Goal: Information Seeking & Learning: Learn about a topic

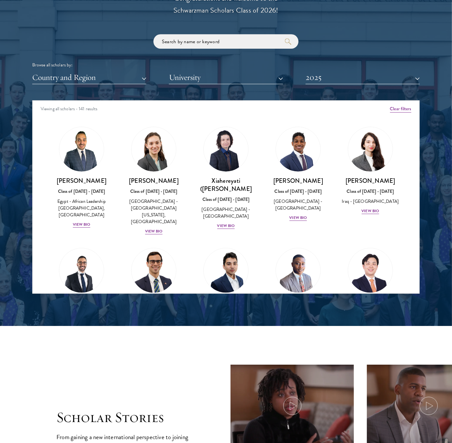
scroll to position [806, 0]
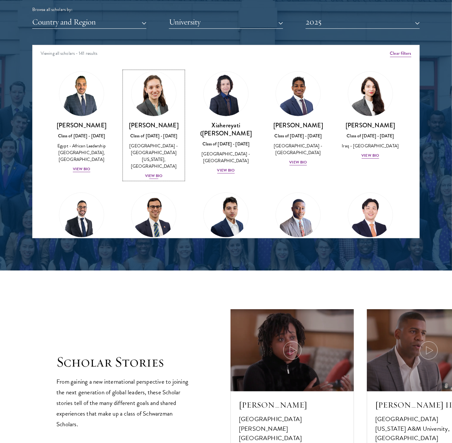
click at [154, 173] on div "View Bio" at bounding box center [154, 176] width 18 height 6
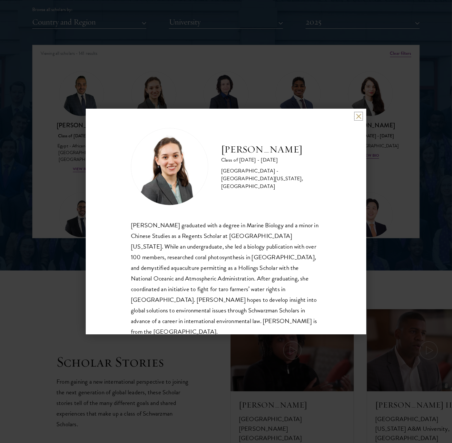
click at [356, 118] on button at bounding box center [358, 115] width 5 height 5
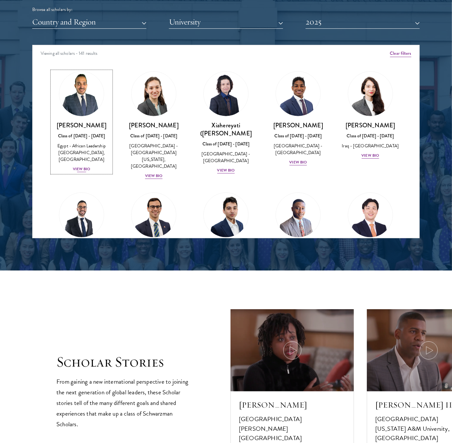
click at [80, 169] on div "View Bio" at bounding box center [82, 169] width 18 height 6
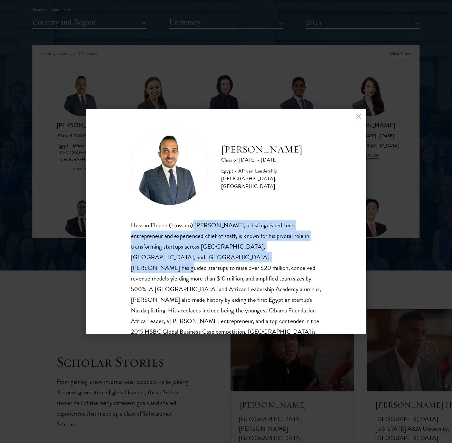
drag, startPoint x: 192, startPoint y: 216, endPoint x: 208, endPoint y: 255, distance: 42.2
click at [208, 255] on div "HossamEldeen Abdelfatah Class of 2024 - 2025 Egypt - African Leadership Univers…" at bounding box center [226, 238] width 190 height 220
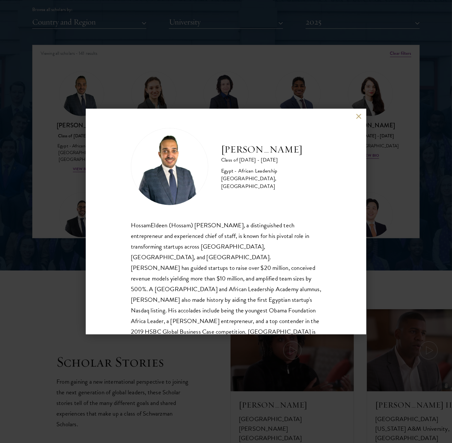
drag, startPoint x: 208, startPoint y: 255, endPoint x: 274, endPoint y: 289, distance: 73.9
click at [274, 289] on div "HossamEldeen (Hossam) Hamdy Abdelfatah, a distinguished tech entrepreneur and e…" at bounding box center [226, 284] width 190 height 128
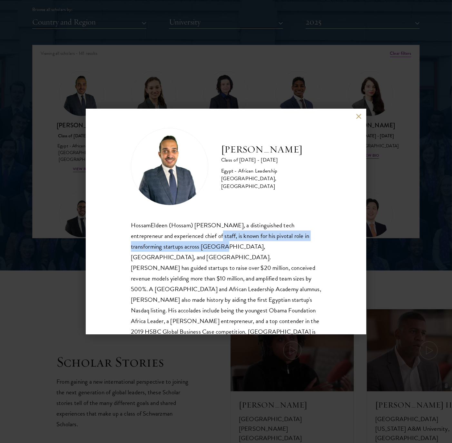
drag, startPoint x: 217, startPoint y: 233, endPoint x: 214, endPoint y: 250, distance: 17.3
click at [214, 250] on div "HossamEldeen (Hossam) Hamdy Abdelfatah, a distinguished tech entrepreneur and e…" at bounding box center [226, 284] width 190 height 128
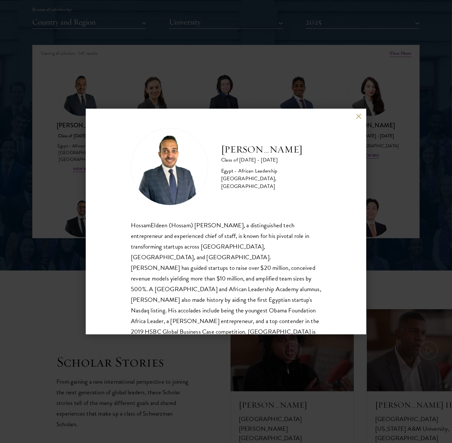
drag, startPoint x: 214, startPoint y: 250, endPoint x: 250, endPoint y: 265, distance: 39.3
click at [250, 265] on div "HossamEldeen (Hossam) Hamdy Abdelfatah, a distinguished tech entrepreneur and e…" at bounding box center [226, 284] width 190 height 128
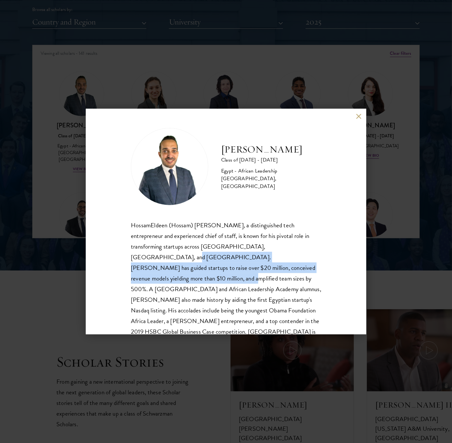
drag, startPoint x: 293, startPoint y: 247, endPoint x: 292, endPoint y: 270, distance: 23.5
click at [292, 270] on div "HossamEldeen (Hossam) Hamdy Abdelfatah, a distinguished tech entrepreneur and e…" at bounding box center [226, 284] width 190 height 128
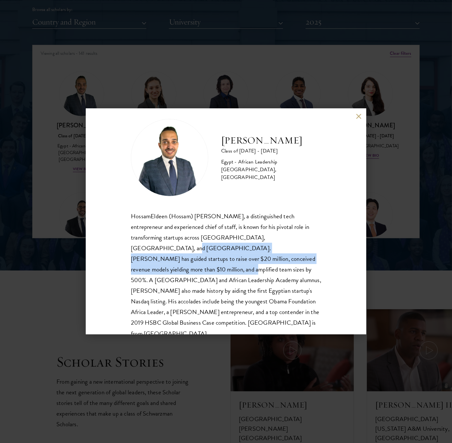
scroll to position [11, 0]
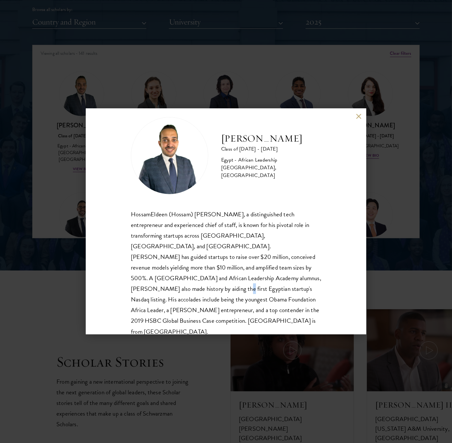
click at [279, 275] on div "HossamEldeen (Hossam) Hamdy Abdelfatah, a distinguished tech entrepreneur and e…" at bounding box center [226, 273] width 190 height 128
drag, startPoint x: 279, startPoint y: 275, endPoint x: 308, endPoint y: 306, distance: 43.3
click at [308, 306] on div "HossamEldeen (Hossam) Hamdy Abdelfatah, a distinguished tech entrepreneur and e…" at bounding box center [226, 273] width 190 height 128
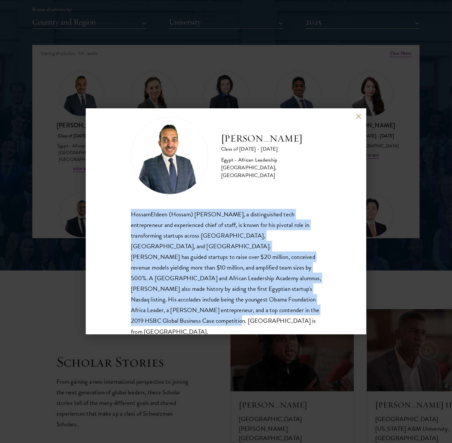
drag, startPoint x: 320, startPoint y: 312, endPoint x: 90, endPoint y: 213, distance: 250.6
click at [90, 213] on div "HossamEldeen Abdelfatah Class of 2024 - 2025 Egypt - African Leadership Univers…" at bounding box center [226, 222] width 280 height 226
click at [358, 115] on button at bounding box center [358, 115] width 5 height 5
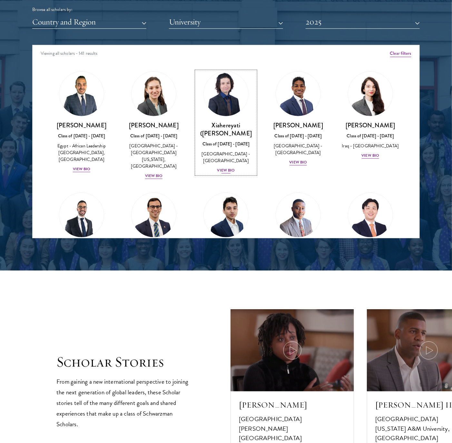
click at [218, 167] on div "View Bio" at bounding box center [226, 170] width 18 height 6
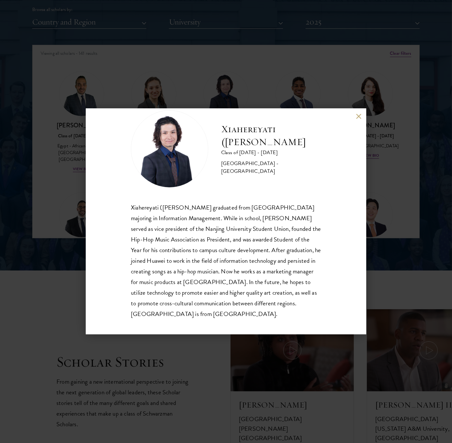
scroll to position [22, 0]
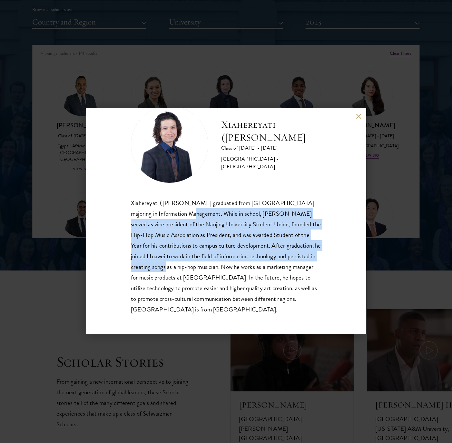
drag, startPoint x: 187, startPoint y: 208, endPoint x: 220, endPoint y: 264, distance: 65.0
click at [220, 264] on p "Xiahereyati (Shariyar) Ainiwaner graduated from Nanjing University majoring in …" at bounding box center [226, 256] width 190 height 117
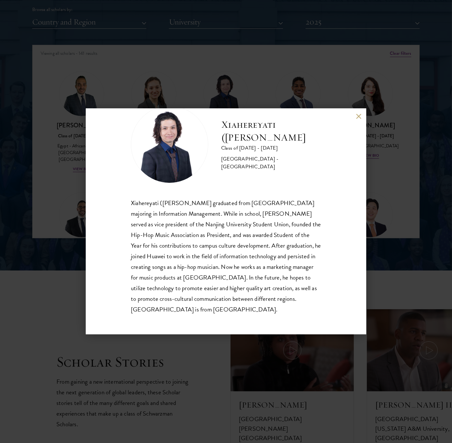
drag, startPoint x: 220, startPoint y: 264, endPoint x: 145, endPoint y: 288, distance: 78.3
click at [145, 288] on p "Xiahereyati (Shariyar) Ainiwaner graduated from Nanjing University majoring in …" at bounding box center [226, 256] width 190 height 117
drag, startPoint x: 145, startPoint y: 288, endPoint x: 307, endPoint y: 279, distance: 162.3
click at [307, 279] on p "Xiahereyati (Shariyar) Ainiwaner graduated from Nanjing University majoring in …" at bounding box center [226, 256] width 190 height 117
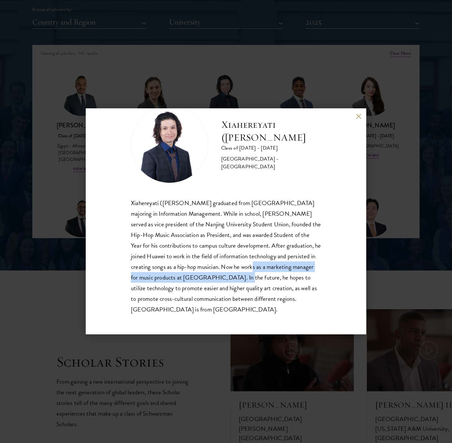
drag, startPoint x: 307, startPoint y: 266, endPoint x: 301, endPoint y: 279, distance: 14.8
click at [301, 279] on p "Xiahereyati (Shariyar) Ainiwaner graduated from Nanjing University majoring in …" at bounding box center [226, 256] width 190 height 117
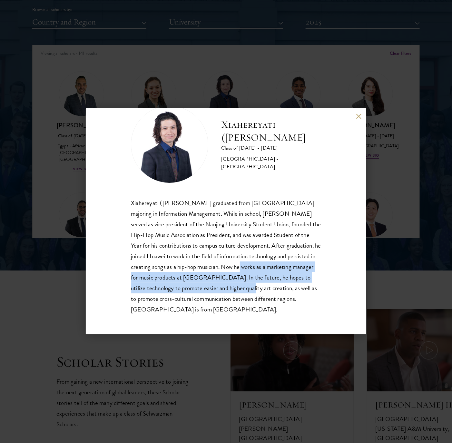
drag, startPoint x: 301, startPoint y: 279, endPoint x: 299, endPoint y: 284, distance: 4.6
click at [299, 284] on p "Xiahereyati (Shariyar) Ainiwaner graduated from Nanjing University majoring in …" at bounding box center [226, 256] width 190 height 117
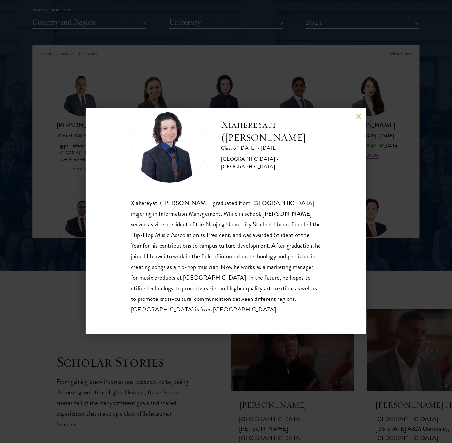
drag, startPoint x: 299, startPoint y: 284, endPoint x: 283, endPoint y: 267, distance: 22.8
click at [283, 267] on p "Xiahereyati (Shariyar) Ainiwaner graduated from Nanjing University majoring in …" at bounding box center [226, 256] width 190 height 117
click at [360, 115] on button at bounding box center [358, 115] width 5 height 5
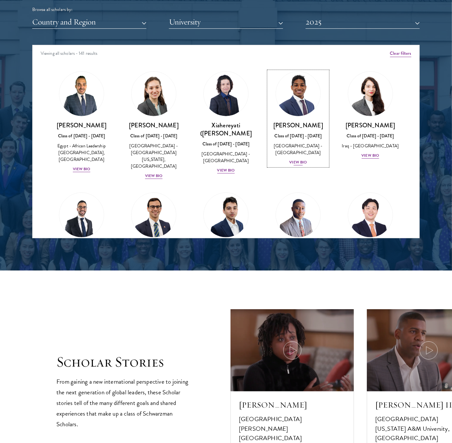
click at [297, 159] on div "Arjun Akwei Class of 2024 - 2025 United States of America - Harvard University …" at bounding box center [297, 143] width 59 height 45
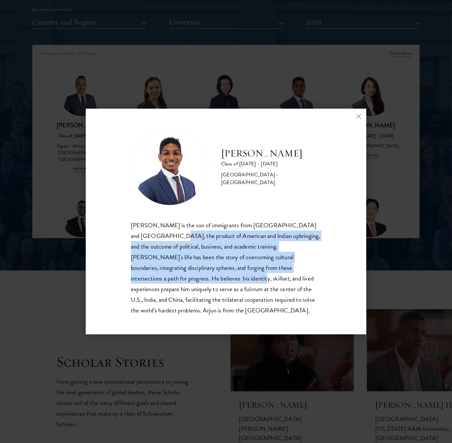
drag, startPoint x: 144, startPoint y: 242, endPoint x: 152, endPoint y: 279, distance: 38.2
click at [152, 279] on div "Arjun Akwei is the son of immigrants from Ghana and Malaysia, the product of Am…" at bounding box center [226, 268] width 190 height 96
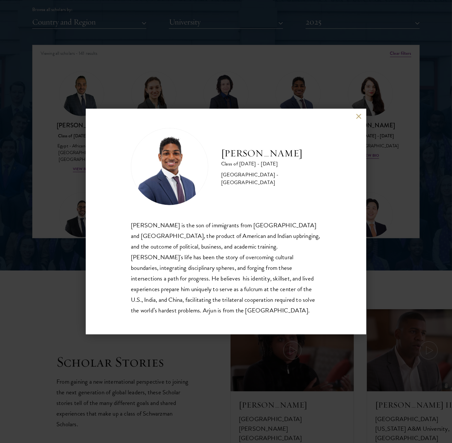
drag, startPoint x: 152, startPoint y: 280, endPoint x: 173, endPoint y: 295, distance: 26.4
click at [173, 295] on div "Arjun Akwei is the son of immigrants from Ghana and Malaysia, the product of Am…" at bounding box center [226, 268] width 190 height 96
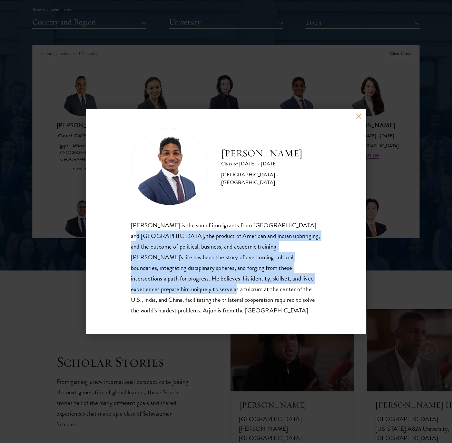
drag, startPoint x: 292, startPoint y: 226, endPoint x: 309, endPoint y: 281, distance: 57.5
click at [309, 281] on div "Arjun Akwei is the son of immigrants from Ghana and Malaysia, the product of Am…" at bounding box center [226, 268] width 190 height 96
drag, startPoint x: 309, startPoint y: 281, endPoint x: 162, endPoint y: 265, distance: 147.8
click at [162, 265] on div "Arjun Akwei is the son of immigrants from Ghana and Malaysia, the product of Am…" at bounding box center [226, 268] width 190 height 96
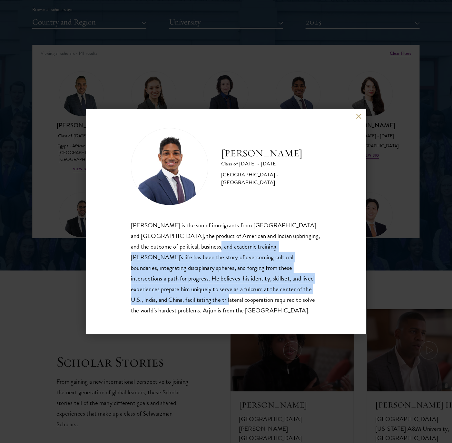
drag, startPoint x: 174, startPoint y: 250, endPoint x: 304, endPoint y: 297, distance: 138.0
click at [304, 297] on div "Arjun Akwei is the son of immigrants from Ghana and Malaysia, the product of Am…" at bounding box center [226, 268] width 190 height 96
drag, startPoint x: 304, startPoint y: 297, endPoint x: 256, endPoint y: 295, distance: 47.7
click at [257, 295] on div "Arjun Akwei is the son of immigrants from Ghana and Malaysia, the product of Am…" at bounding box center [226, 268] width 190 height 96
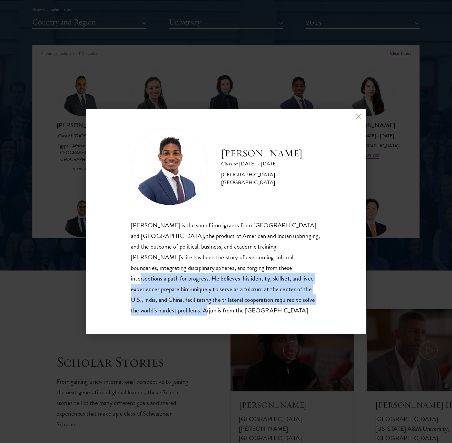
drag, startPoint x: 212, startPoint y: 273, endPoint x: 341, endPoint y: 301, distance: 132.2
click at [341, 301] on div "Arjun Akwei Class of 2024 - 2025 United States of America - Harvard University …" at bounding box center [226, 222] width 280 height 226
drag, startPoint x: 341, startPoint y: 301, endPoint x: 319, endPoint y: 303, distance: 22.0
click at [319, 303] on div "Arjun Akwei is the son of immigrants from Ghana and Malaysia, the product of Am…" at bounding box center [226, 268] width 190 height 96
click at [316, 304] on div "Arjun Akwei is the son of immigrants from Ghana and Malaysia, the product of Am…" at bounding box center [226, 268] width 190 height 96
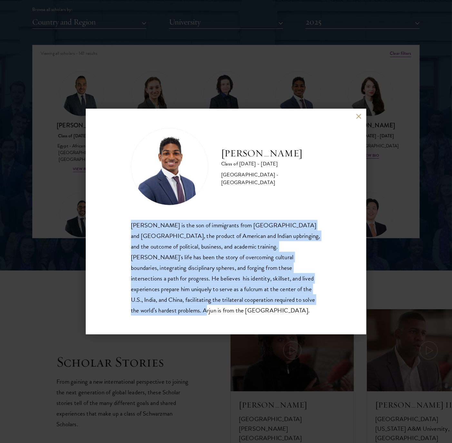
drag, startPoint x: 297, startPoint y: 308, endPoint x: 132, endPoint y: 228, distance: 183.3
click at [132, 228] on div "Arjun Akwei is the son of immigrants from Ghana and Malaysia, the product of Am…" at bounding box center [226, 268] width 190 height 96
drag, startPoint x: 132, startPoint y: 228, endPoint x: 171, endPoint y: 250, distance: 45.3
copy div "Arjun Akwei is the son of immigrants from Ghana and Malaysia, the product of Am…"
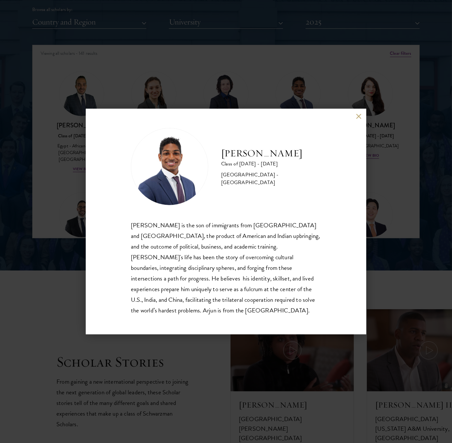
click at [359, 117] on div "Arjun Akwei Class of 2024 - 2025 United States of America - Harvard University …" at bounding box center [226, 222] width 280 height 226
click at [358, 119] on button at bounding box center [358, 115] width 5 height 5
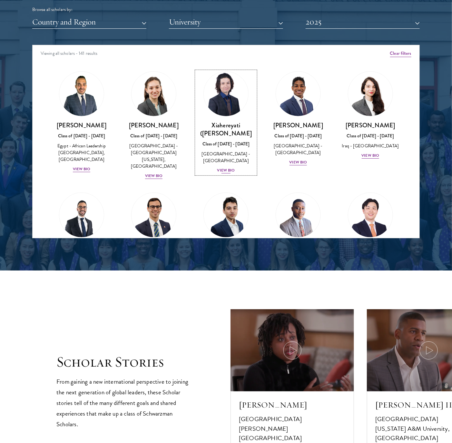
click at [224, 167] on div "View Bio" at bounding box center [226, 170] width 18 height 6
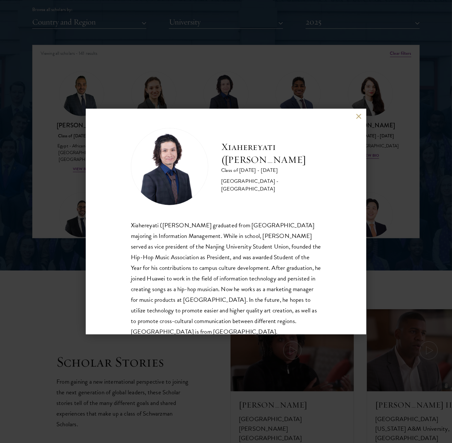
click at [356, 116] on div "Xiahereyati (Shariyar) Ainiwaner Class of 2024 - 2025 China - Nanjing Universit…" at bounding box center [226, 222] width 280 height 226
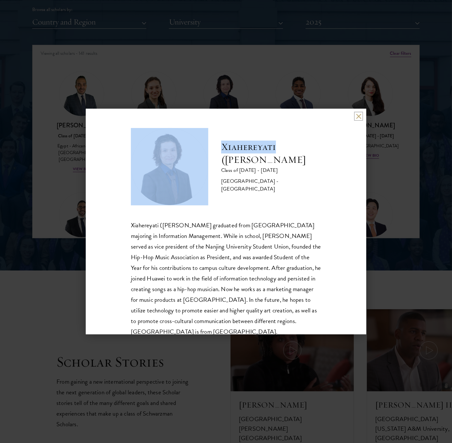
click at [356, 115] on button at bounding box center [358, 115] width 5 height 5
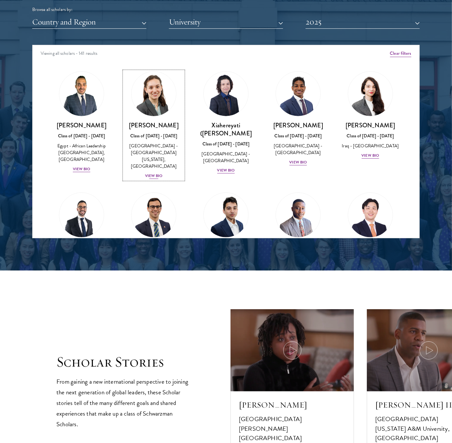
click at [157, 172] on div "Nicole Adamson Class of 2024 - 2025 United States of America - University of Ca…" at bounding box center [153, 150] width 59 height 58
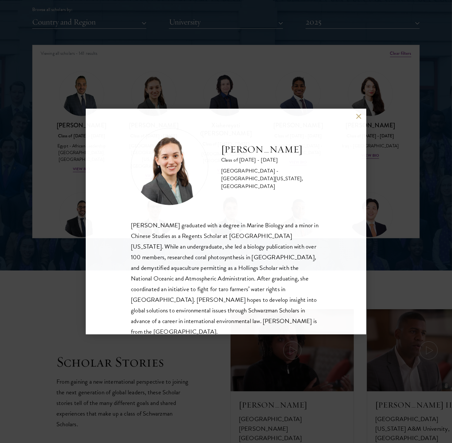
click at [156, 168] on img at bounding box center [169, 166] width 77 height 77
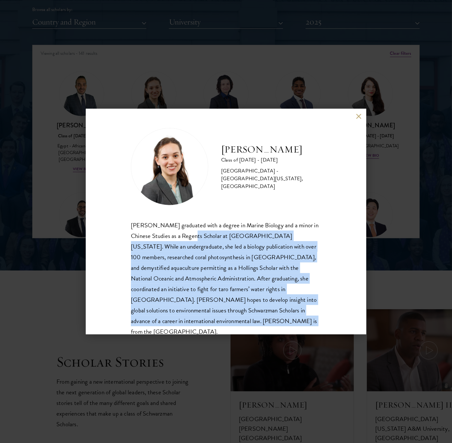
drag, startPoint x: 194, startPoint y: 239, endPoint x: 248, endPoint y: 324, distance: 100.6
click at [248, 324] on div "Nicole Adamson graduated with a degree in Marine Biology and a minor in Chinese…" at bounding box center [226, 278] width 190 height 117
click at [357, 115] on button at bounding box center [358, 115] width 5 height 5
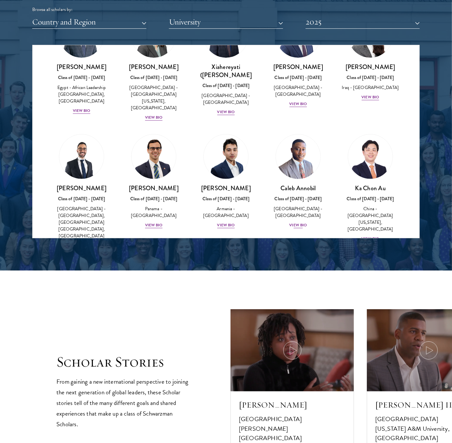
scroll to position [81, 0]
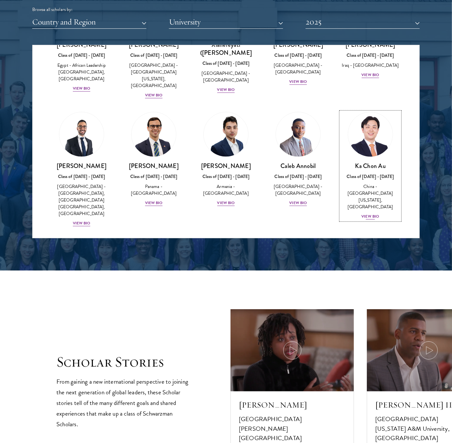
click at [366, 213] on div "View Bio" at bounding box center [371, 216] width 18 height 6
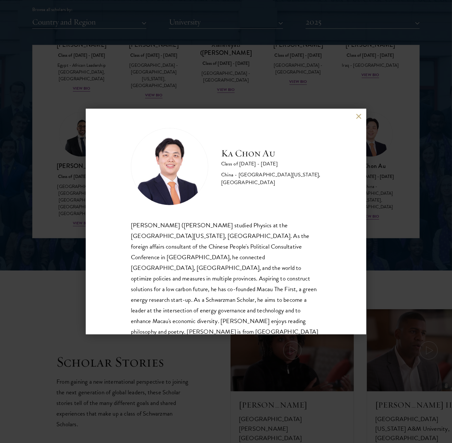
click at [358, 114] on button at bounding box center [358, 115] width 5 height 5
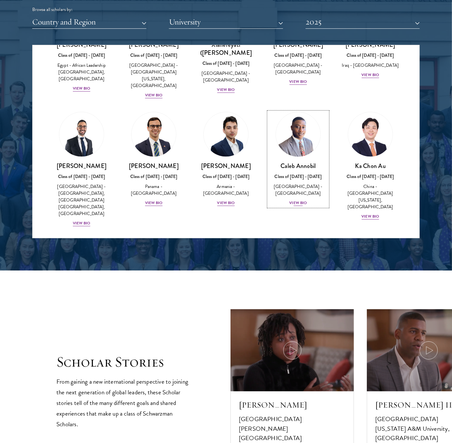
click at [295, 200] on div "View Bio" at bounding box center [298, 203] width 18 height 6
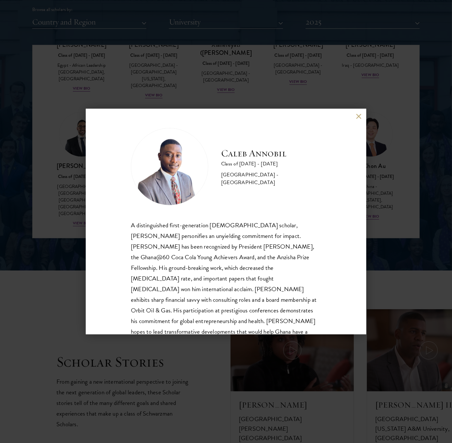
click at [356, 114] on button at bounding box center [358, 115] width 5 height 5
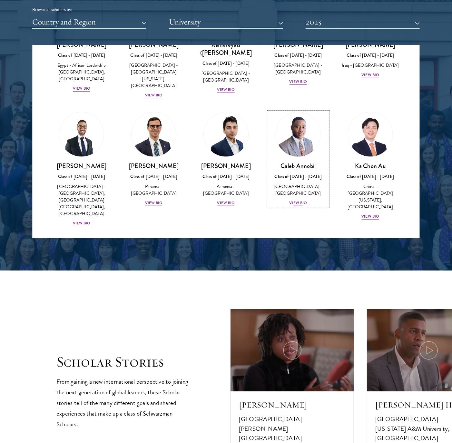
click at [297, 192] on div "Caleb Annobil Class of 2024 - 2025 Ghana - University of Cape Coast View Bio" at bounding box center [297, 184] width 59 height 45
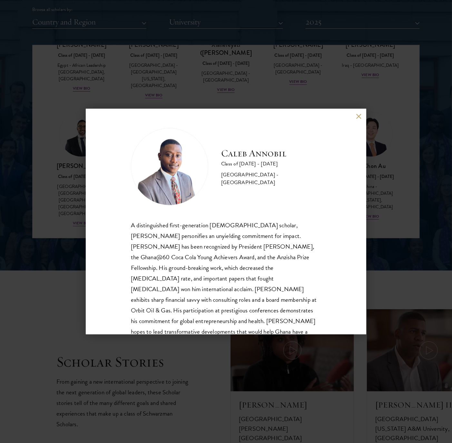
click at [360, 115] on button at bounding box center [358, 115] width 5 height 5
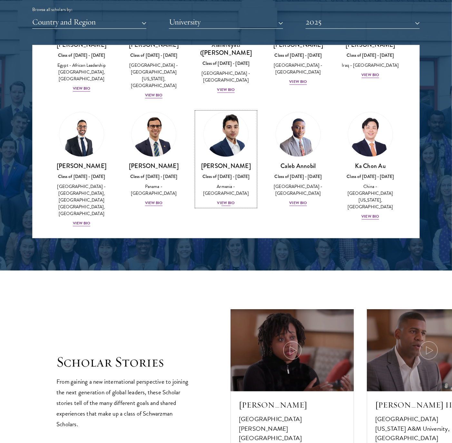
click at [221, 200] on div "View Bio" at bounding box center [226, 203] width 18 height 6
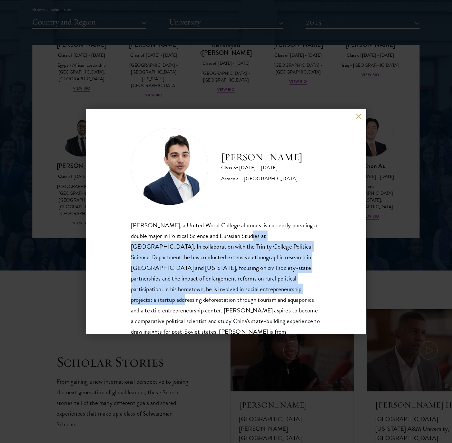
drag, startPoint x: 252, startPoint y: 240, endPoint x: 276, endPoint y: 290, distance: 55.2
click at [276, 290] on div "Albert Ananyan, a United World College alumnus, is currently pursuing a double …" at bounding box center [226, 284] width 190 height 128
click at [360, 115] on button at bounding box center [358, 115] width 5 height 5
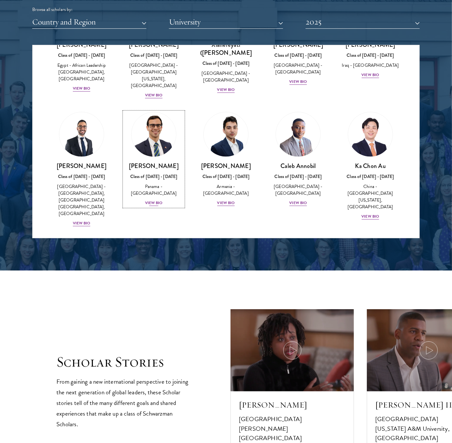
click at [152, 200] on div "View Bio" at bounding box center [154, 203] width 18 height 6
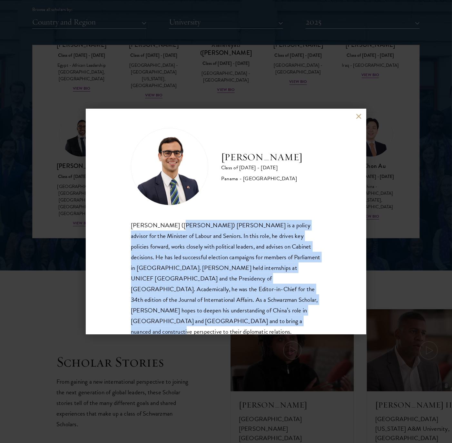
drag, startPoint x: 170, startPoint y: 224, endPoint x: 222, endPoint y: 318, distance: 107.3
click at [222, 318] on div "Pedro (Felipe) Alfaro is a policy advisor for the Minister of Labour and Senior…" at bounding box center [226, 289] width 190 height 139
click at [360, 114] on button at bounding box center [358, 115] width 5 height 5
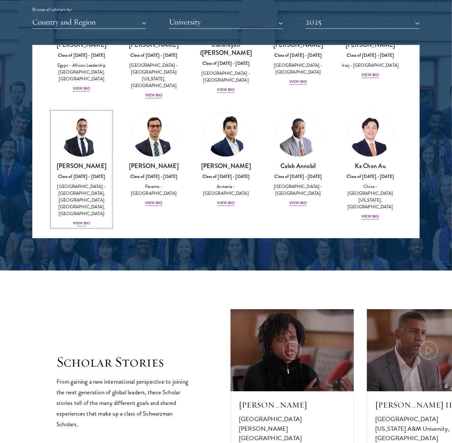
click at [82, 199] on div "Khalil Al-Wazir Class of 2024 - 2025 Palestine - University of East Anglia, Kin…" at bounding box center [81, 194] width 59 height 65
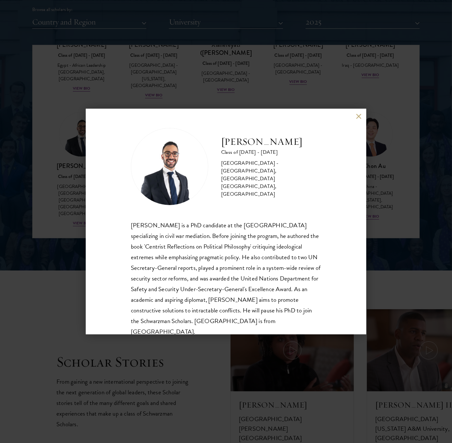
click at [191, 276] on div "Khalil Al-Wazir is a PhD candidate at the University of Toronto specializing in…" at bounding box center [226, 278] width 190 height 117
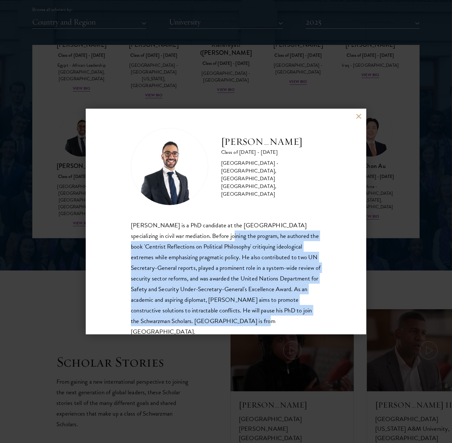
drag, startPoint x: 193, startPoint y: 237, endPoint x: 306, endPoint y: 322, distance: 141.2
click at [306, 322] on div "Khalil Al-Wazir is a PhD candidate at the University of Toronto specializing in…" at bounding box center [226, 278] width 190 height 117
click at [357, 113] on button at bounding box center [358, 115] width 5 height 5
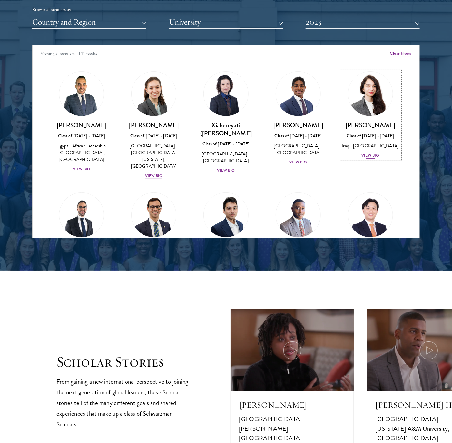
click at [362, 150] on div "Aya Al-Shakarchi Class of 2024 - 2025 Iraq - Concordia College View Bio" at bounding box center [370, 140] width 59 height 38
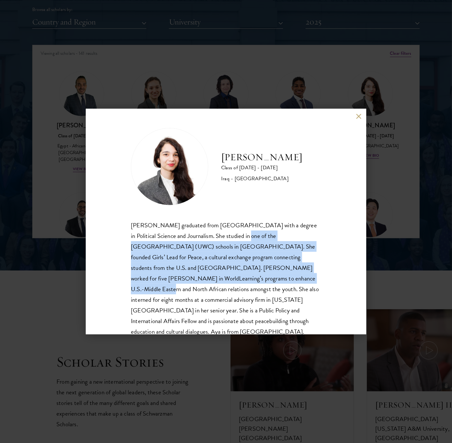
drag, startPoint x: 245, startPoint y: 247, endPoint x: 258, endPoint y: 279, distance: 35.7
click at [258, 279] on div "Aya Al-Shakarchi graduated from Concordia College with a degree in Political Sc…" at bounding box center [226, 278] width 190 height 117
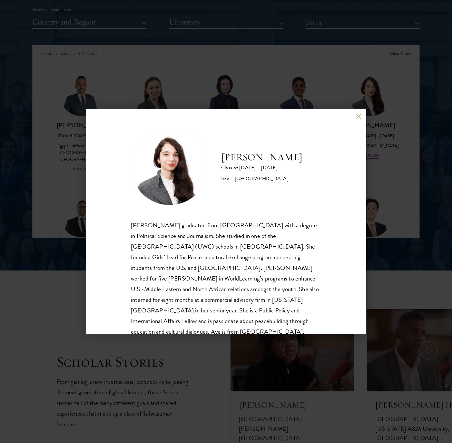
drag, startPoint x: 258, startPoint y: 279, endPoint x: 357, endPoint y: 111, distance: 195.5
click at [357, 111] on div "Aya Al-Shakarchi Class of 2024 - 2025 Iraq - Concordia College Aya Al-Shakarchi…" at bounding box center [226, 222] width 280 height 226
click at [358, 114] on button at bounding box center [358, 115] width 5 height 5
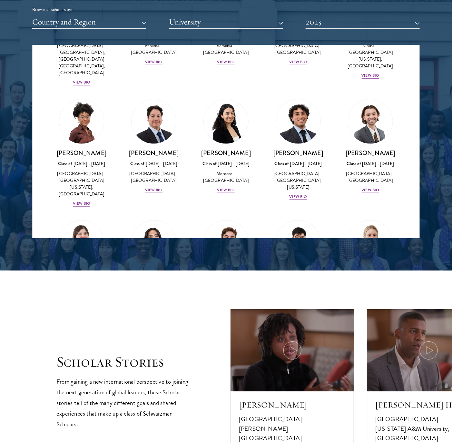
scroll to position [242, 0]
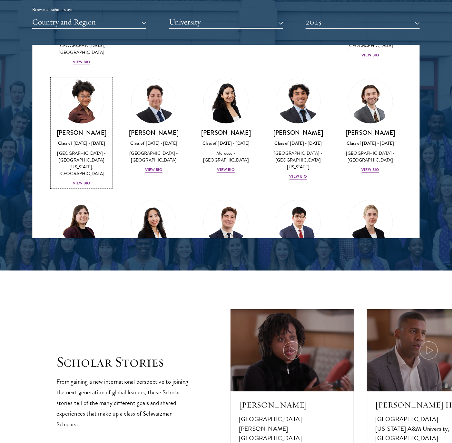
click at [83, 180] on div "View Bio" at bounding box center [82, 183] width 18 height 6
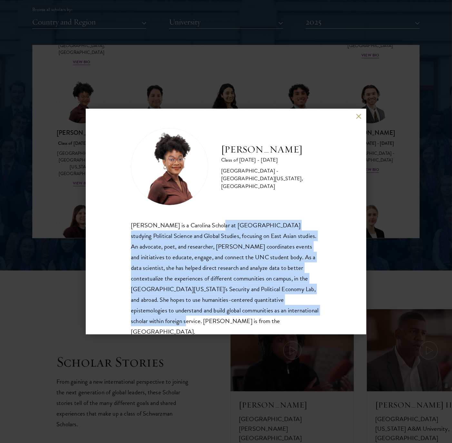
drag, startPoint x: 212, startPoint y: 318, endPoint x: 214, endPoint y: 219, distance: 99.3
click at [214, 219] on div "Lizabeth Bamgboye Class of 2024 - 2025 United States of America - University of…" at bounding box center [226, 232] width 190 height 209
click at [357, 115] on button at bounding box center [358, 115] width 5 height 5
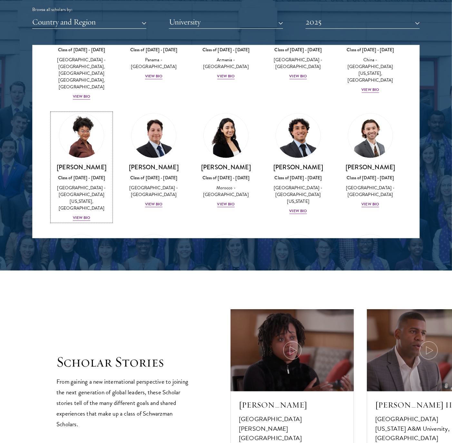
scroll to position [242, 0]
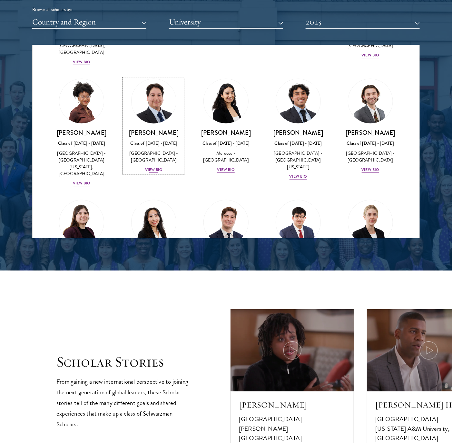
click at [152, 167] on div "View Bio" at bounding box center [154, 170] width 18 height 6
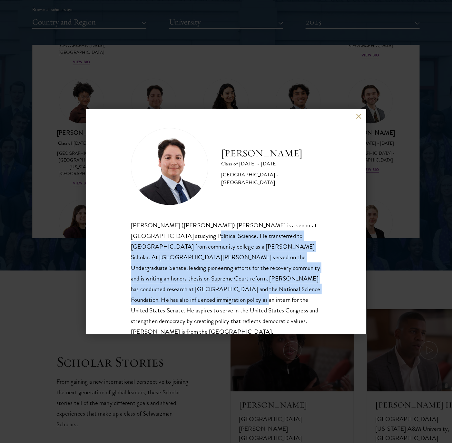
drag, startPoint x: 167, startPoint y: 232, endPoint x: 172, endPoint y: 303, distance: 71.1
click at [172, 303] on div "Juan Carlos (Kyle) Becerra is a senior at Stanford University studying Politica…" at bounding box center [226, 278] width 190 height 117
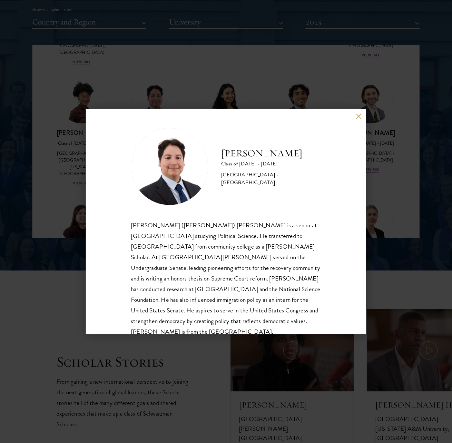
drag, startPoint x: 172, startPoint y: 303, endPoint x: 198, endPoint y: 325, distance: 33.6
click at [198, 326] on div "Juan Carlos (Kyle) Becerra is a senior at Stanford University studying Politica…" at bounding box center [226, 278] width 190 height 117
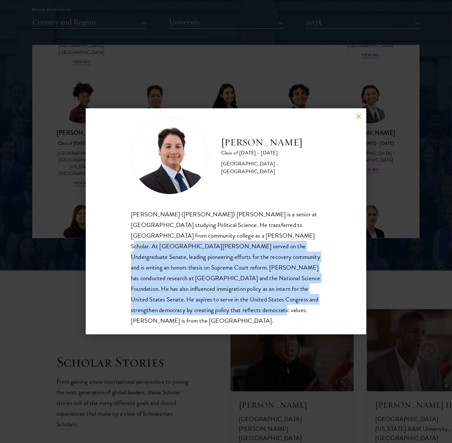
drag, startPoint x: 244, startPoint y: 306, endPoint x: 229, endPoint y: 230, distance: 77.4
click at [229, 230] on div "Juan Carlos (Kyle) Becerra is a senior at Stanford University studying Politica…" at bounding box center [226, 267] width 190 height 117
drag, startPoint x: 229, startPoint y: 230, endPoint x: 248, endPoint y: 278, distance: 51.2
click at [248, 279] on div "Juan Carlos (Kyle) Becerra is a senior at Stanford University studying Politica…" at bounding box center [226, 267] width 190 height 117
click at [358, 116] on button at bounding box center [358, 115] width 5 height 5
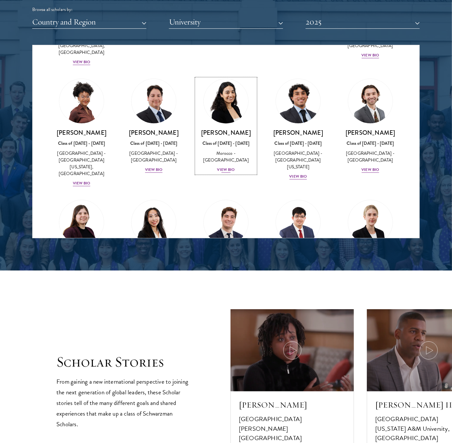
click at [223, 150] on div "Morocco - [GEOGRAPHIC_DATA]" at bounding box center [225, 157] width 59 height 14
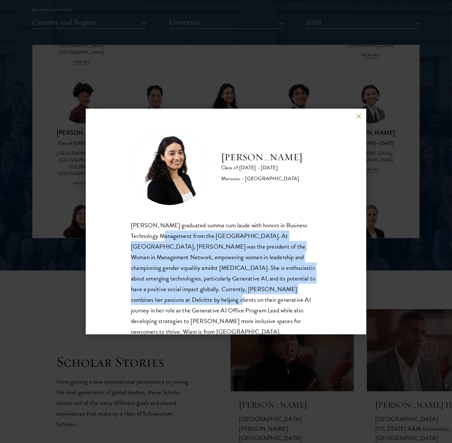
drag, startPoint x: 161, startPoint y: 243, endPoint x: 173, endPoint y: 303, distance: 61.5
click at [173, 303] on div "Wiam Ben Karroum graduated summa cum laude with honors in Business Technology M…" at bounding box center [226, 278] width 190 height 117
drag, startPoint x: 173, startPoint y: 303, endPoint x: 150, endPoint y: 274, distance: 36.9
click at [150, 274] on div "Wiam Ben Karroum graduated summa cum laude with honors in Business Technology M…" at bounding box center [226, 278] width 190 height 117
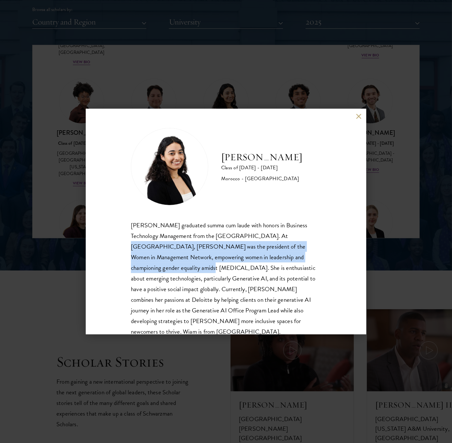
drag, startPoint x: 263, startPoint y: 236, endPoint x: 164, endPoint y: 268, distance: 104.2
click at [164, 268] on div "Wiam Ben Karroum graduated summa cum laude with honors in Business Technology M…" at bounding box center [226, 278] width 190 height 117
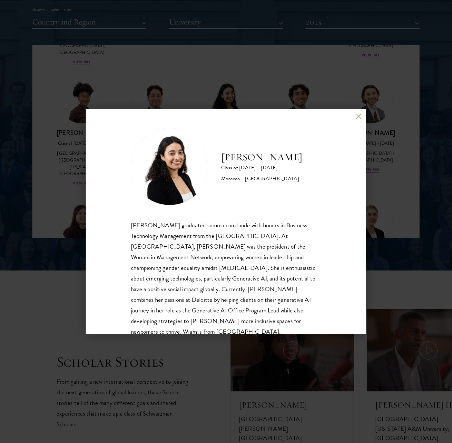
drag, startPoint x: 280, startPoint y: 320, endPoint x: 280, endPoint y: 324, distance: 4.2
click at [280, 321] on div "Wiam Ben Karroum graduated summa cum laude with honors in Business Technology M…" at bounding box center [226, 278] width 190 height 117
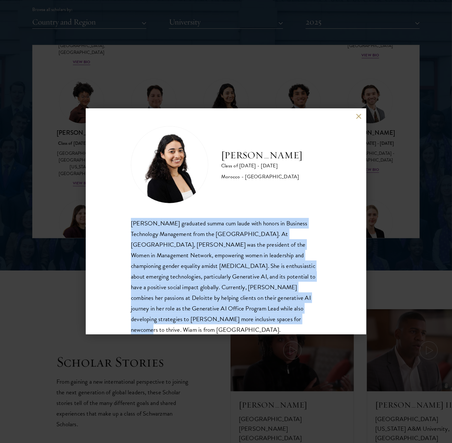
drag, startPoint x: 280, startPoint y: 324, endPoint x: 112, endPoint y: 222, distance: 196.3
click at [111, 222] on div "Wiam Ben Karroum Class of 2024 - 2025 Morocco - University of Ottawa Wiam Ben K…" at bounding box center [226, 222] width 280 height 226
drag, startPoint x: 112, startPoint y: 222, endPoint x: 164, endPoint y: 248, distance: 58.1
copy div "Wiam Ben Karroum graduated summa cum laude with honors in Business Technology M…"
click at [359, 117] on button at bounding box center [358, 115] width 5 height 5
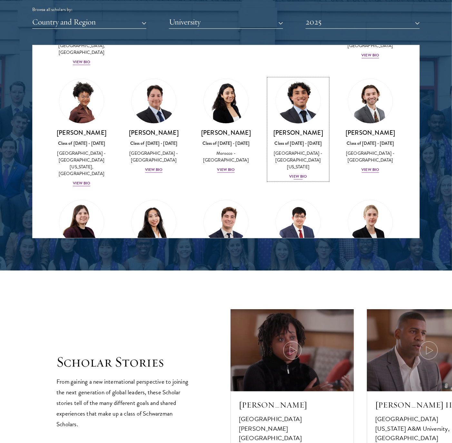
click at [298, 173] on div "View Bio" at bounding box center [298, 176] width 18 height 6
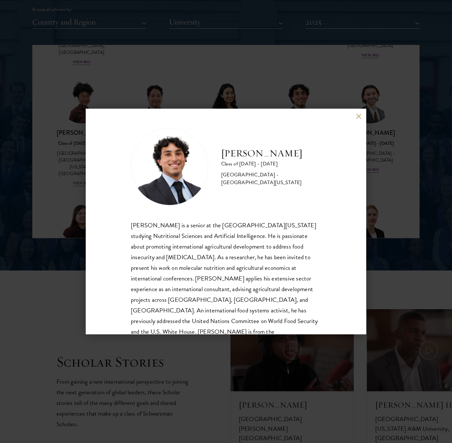
click at [201, 228] on div "Nick Blumenthal is a senior at the University of Florida studying Nutritional S…" at bounding box center [226, 284] width 190 height 128
click at [356, 114] on button at bounding box center [358, 115] width 5 height 5
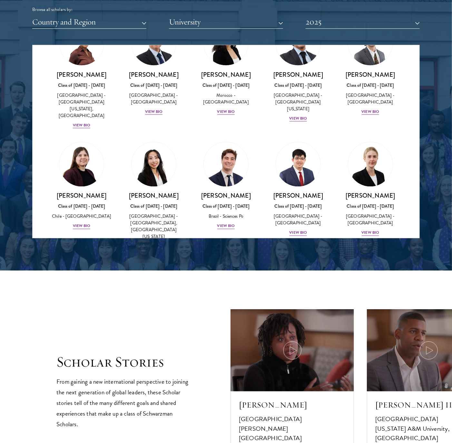
scroll to position [322, 0]
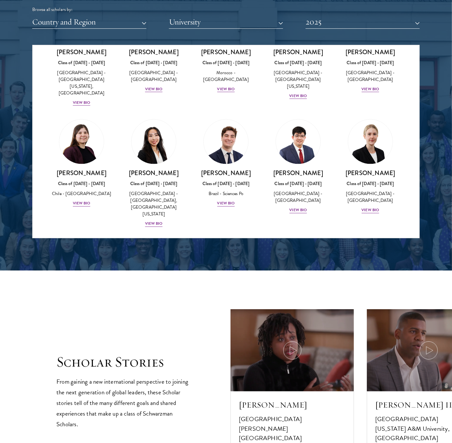
click at [180, 263] on div at bounding box center [226, 74] width 452 height 392
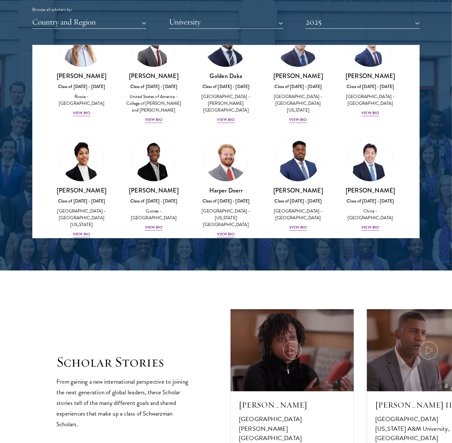
scroll to position [564, 0]
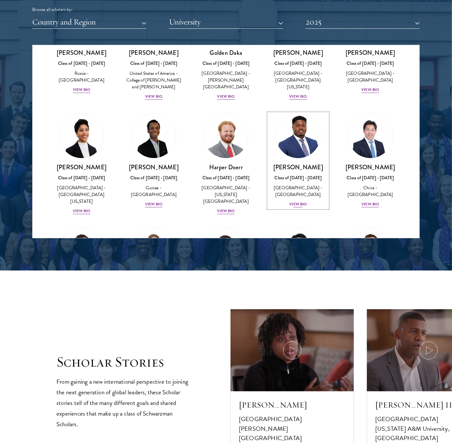
click at [293, 201] on div "View Bio" at bounding box center [298, 204] width 18 height 6
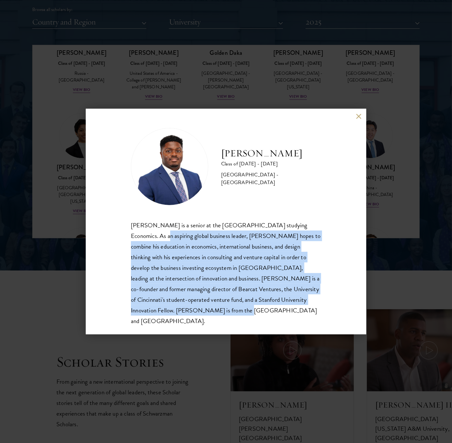
drag, startPoint x: 215, startPoint y: 301, endPoint x: 220, endPoint y: 307, distance: 7.8
click at [220, 307] on div "Lance Entsuah is a senior at the University of Cincinnati studying Economics. A…" at bounding box center [226, 273] width 190 height 106
drag, startPoint x: 220, startPoint y: 307, endPoint x: 292, endPoint y: 321, distance: 73.6
click at [292, 320] on div "Lance Entsuah Class of 2024 - 2025 United States of America - University of Cin…" at bounding box center [226, 222] width 280 height 226
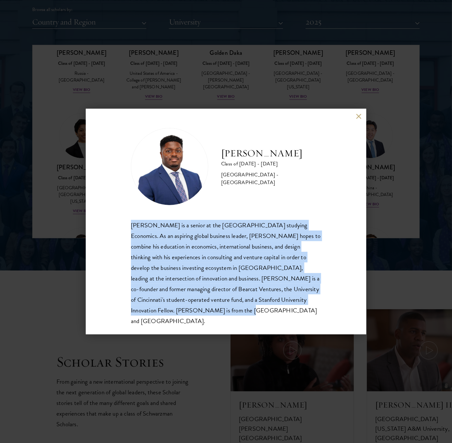
drag, startPoint x: 214, startPoint y: 279, endPoint x: 129, endPoint y: 223, distance: 101.6
click at [129, 223] on div "Lance Entsuah Class of 2024 - 2025 United States of America - University of Cin…" at bounding box center [226, 222] width 280 height 226
drag, startPoint x: 129, startPoint y: 223, endPoint x: 163, endPoint y: 253, distance: 45.7
click at [162, 253] on div "Lance Entsuah is a senior at the University of Cincinnati studying Economics. A…" at bounding box center [226, 273] width 190 height 106
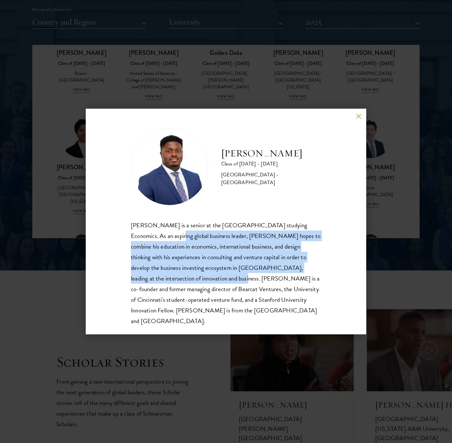
click at [194, 277] on div "Lance Entsuah is a senior at the University of Cincinnati studying Economics. A…" at bounding box center [226, 273] width 190 height 106
drag, startPoint x: 194, startPoint y: 277, endPoint x: 211, endPoint y: 296, distance: 25.3
click at [199, 293] on div "Lance Entsuah is a senior at the University of Cincinnati studying Economics. A…" at bounding box center [226, 273] width 190 height 106
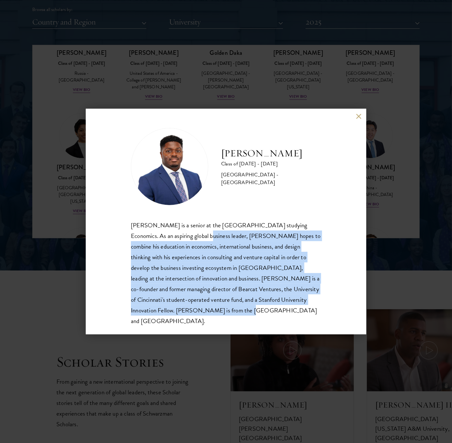
drag, startPoint x: 253, startPoint y: 307, endPoint x: 196, endPoint y: 235, distance: 91.5
click at [196, 235] on div "Lance Entsuah is a senior at the University of Cincinnati studying Economics. A…" at bounding box center [226, 273] width 190 height 106
drag, startPoint x: 196, startPoint y: 235, endPoint x: 200, endPoint y: 265, distance: 30.2
click at [200, 267] on div "Lance Entsuah is a senior at the University of Cincinnati studying Economics. A…" at bounding box center [226, 273] width 190 height 106
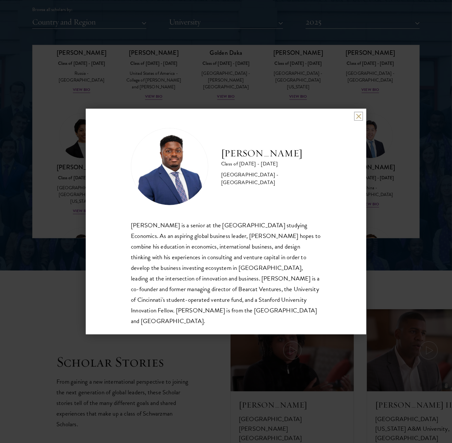
click at [361, 115] on button at bounding box center [358, 115] width 5 height 5
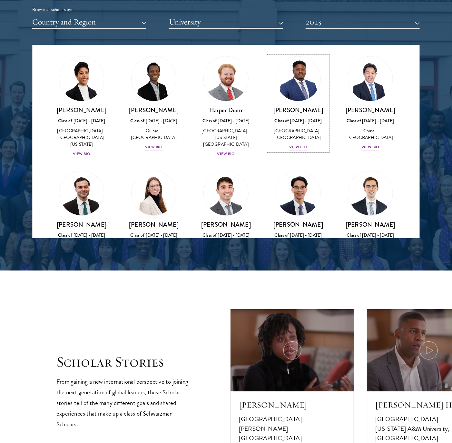
scroll to position [644, 0]
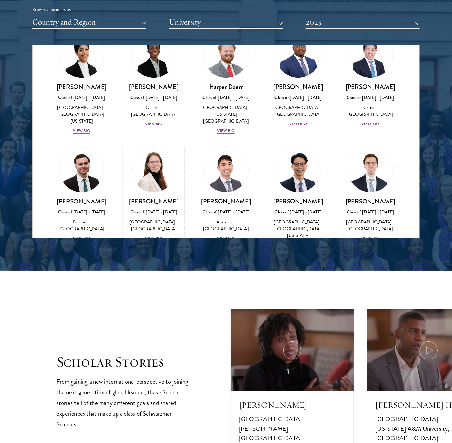
click at [152, 197] on div "Nishi Felton Class of 2024 - 2025 Namibia - Yale University View Bio" at bounding box center [153, 219] width 59 height 45
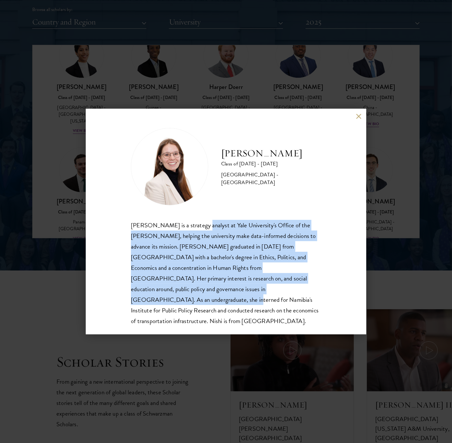
drag, startPoint x: 196, startPoint y: 223, endPoint x: 242, endPoint y: 290, distance: 81.3
click at [241, 290] on div "Nishi Felton Class of 2024 - 2025 Namibia - Yale University Nishi Felton is a s…" at bounding box center [226, 227] width 190 height 198
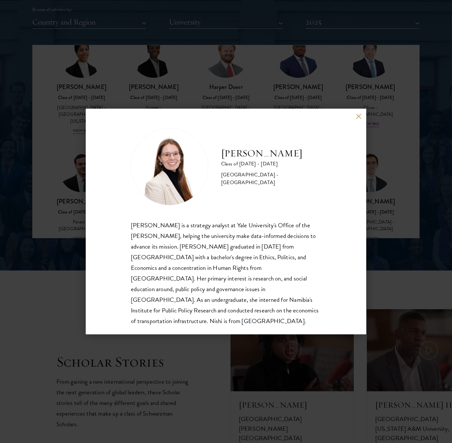
drag, startPoint x: 242, startPoint y: 290, endPoint x: 265, endPoint y: 301, distance: 25.5
click at [265, 301] on div "Nishi Felton is a strategy analyst at Yale University's Office of the Provost, …" at bounding box center [226, 273] width 190 height 106
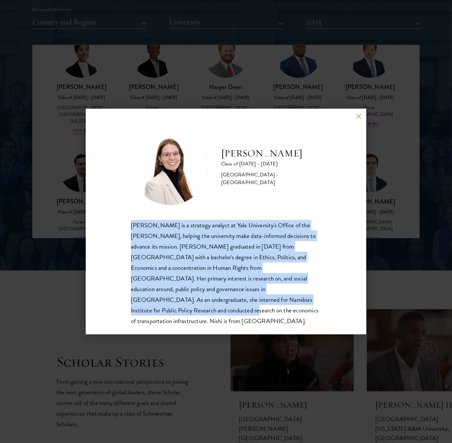
drag, startPoint x: 256, startPoint y: 302, endPoint x: 129, endPoint y: 207, distance: 158.0
click at [127, 205] on div "Nishi Felton Class of 2024 - 2025 Namibia - Yale University Nishi Felton is a s…" at bounding box center [226, 222] width 280 height 226
drag, startPoint x: 129, startPoint y: 207, endPoint x: 158, endPoint y: 255, distance: 55.5
click at [158, 255] on div "Nishi Felton is a strategy analyst at Yale University's Office of the Provost, …" at bounding box center [226, 273] width 190 height 106
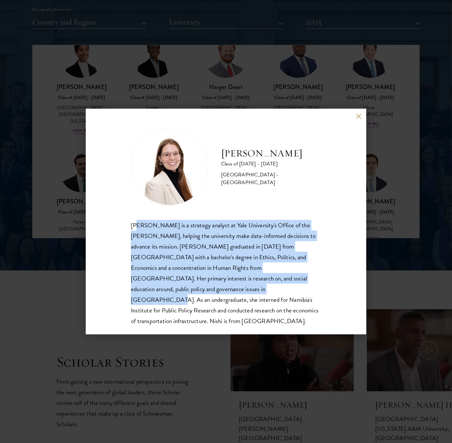
drag, startPoint x: 136, startPoint y: 228, endPoint x: 166, endPoint y: 285, distance: 63.8
click at [166, 285] on div "Nishi Felton is a strategy analyst at Yale University's Office of the Provost, …" at bounding box center [226, 273] width 190 height 106
click at [166, 288] on div "Nishi Felton is a strategy analyst at Yale University's Office of the Provost, …" at bounding box center [226, 273] width 190 height 106
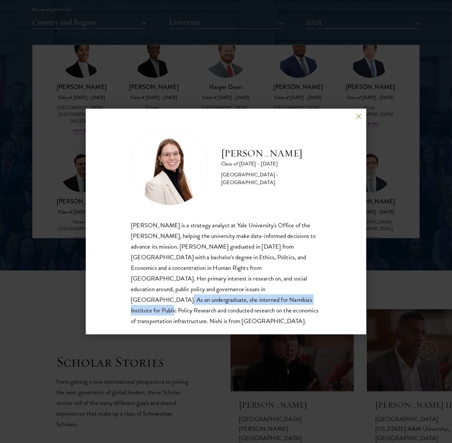
drag, startPoint x: 169, startPoint y: 300, endPoint x: 169, endPoint y: 290, distance: 9.3
click at [169, 290] on div "Nishi Felton is a strategy analyst at Yale University's Office of the Provost, …" at bounding box center [226, 273] width 190 height 106
click at [169, 291] on div "Nishi Felton is a strategy analyst at Yale University's Office of the Provost, …" at bounding box center [226, 273] width 190 height 106
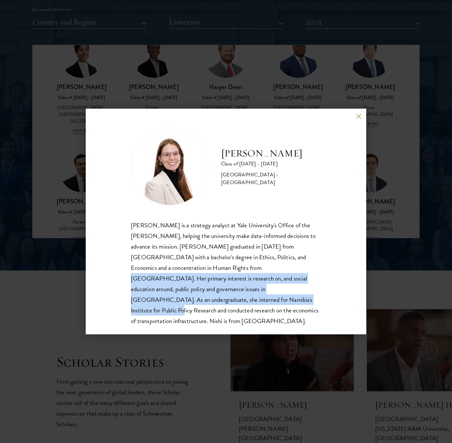
click at [181, 303] on div "Nishi Felton is a strategy analyst at Yale University's Office of the Provost, …" at bounding box center [226, 273] width 190 height 106
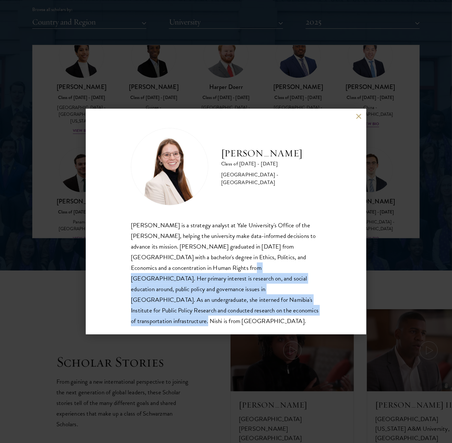
drag, startPoint x: 236, startPoint y: 311, endPoint x: 172, endPoint y: 267, distance: 77.6
click at [172, 267] on div "Nishi Felton is a strategy analyst at Yale University's Office of the Provost, …" at bounding box center [226, 273] width 190 height 106
click at [357, 116] on button at bounding box center [358, 115] width 5 height 5
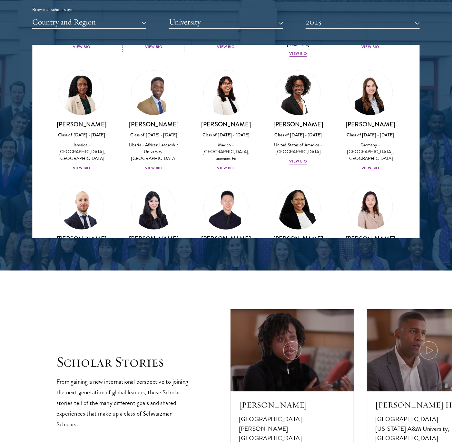
scroll to position [886, 0]
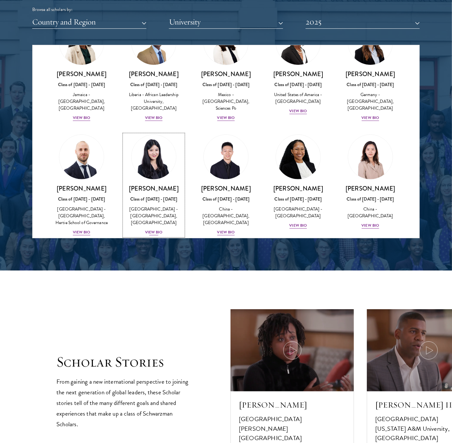
click at [151, 229] on div "View Bio" at bounding box center [154, 232] width 18 height 6
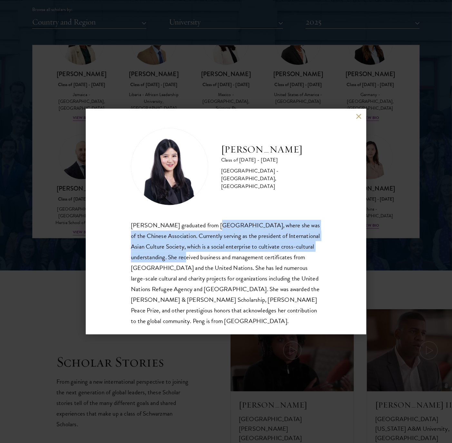
drag, startPoint x: 215, startPoint y: 226, endPoint x: 213, endPoint y: 261, distance: 35.2
click at [213, 261] on div "Peng Guan graduated from Manhattan School of Music, where she was of the Chines…" at bounding box center [226, 273] width 190 height 106
drag, startPoint x: 213, startPoint y: 261, endPoint x: 310, endPoint y: 251, distance: 98.2
click at [310, 251] on div "Peng Guan graduated from Manhattan School of Music, where she was of the Chines…" at bounding box center [226, 273] width 190 height 106
click at [126, 233] on div "Peng Guan Class of 2024 - 2025 China - Stony Brook University, Manhattan School…" at bounding box center [226, 222] width 280 height 226
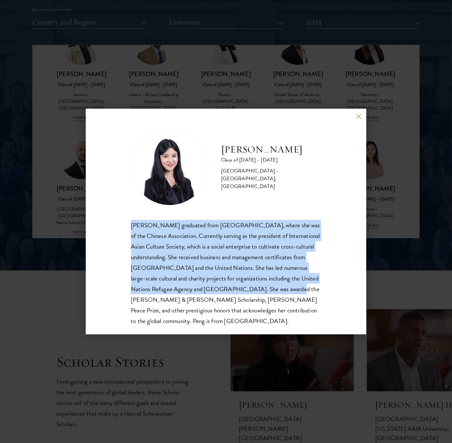
drag, startPoint x: 123, startPoint y: 224, endPoint x: 146, endPoint y: 303, distance: 82.3
click at [146, 303] on div "Peng Guan Class of 2024 - 2025 China - Stony Brook University, Manhattan School…" at bounding box center [226, 222] width 280 height 226
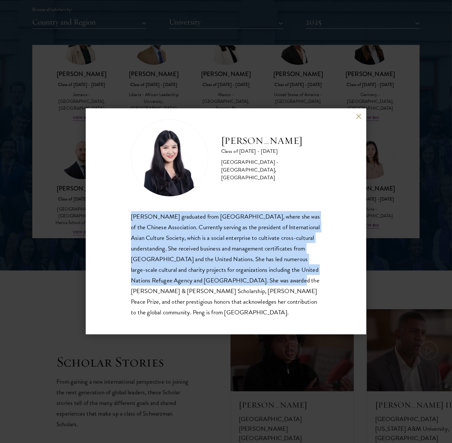
scroll to position [11, 0]
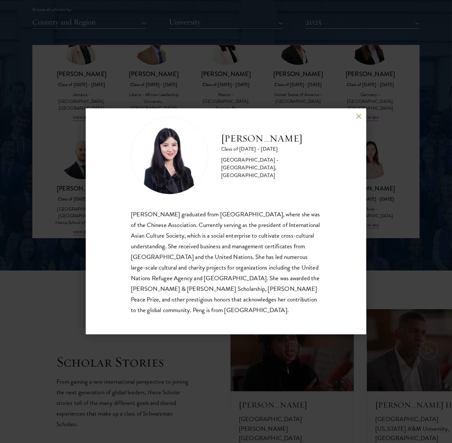
click at [169, 303] on div "Peng Guan graduated from Manhattan School of Music, where she was of the Chines…" at bounding box center [226, 262] width 190 height 106
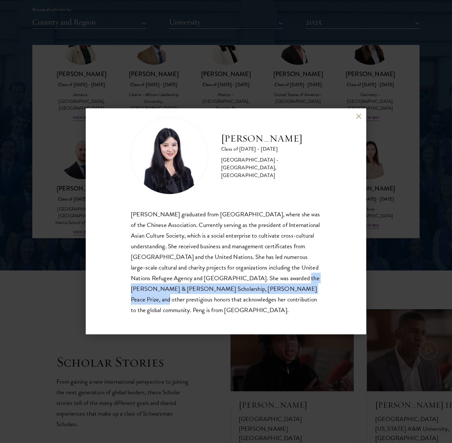
drag, startPoint x: 149, startPoint y: 289, endPoint x: 168, endPoint y: 299, distance: 21.3
click at [168, 299] on div "Peng Guan graduated from Manhattan School of Music, where she was of the Chines…" at bounding box center [226, 262] width 190 height 106
click at [169, 299] on div "Peng Guan graduated from Manhattan School of Music, where she was of the Chines…" at bounding box center [226, 262] width 190 height 106
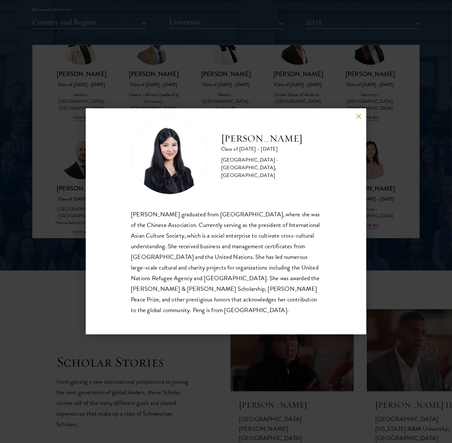
click at [199, 302] on div "Peng Guan graduated from Manhattan School of Music, where she was of the Chines…" at bounding box center [226, 262] width 190 height 106
drag, startPoint x: 127, startPoint y: 299, endPoint x: 174, endPoint y: 299, distance: 47.0
click at [174, 299] on div "Peng Guan Class of 2024 - 2025 China - Stony Brook University, Manhattan School…" at bounding box center [226, 222] width 280 height 226
copy div "Davis Peace Prize"
click at [207, 144] on div "Peng Guan Class of 2024 - 2025 China - Stony Brook University, Manhattan School…" at bounding box center [226, 155] width 190 height 77
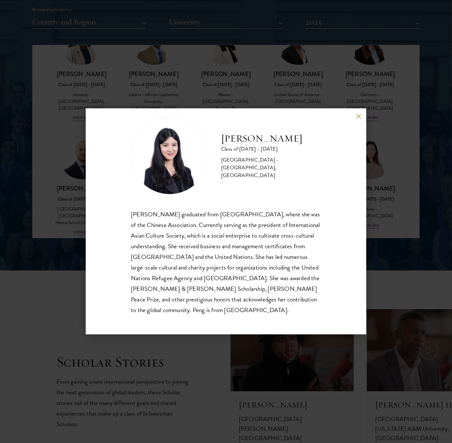
click at [177, 152] on img at bounding box center [169, 155] width 77 height 77
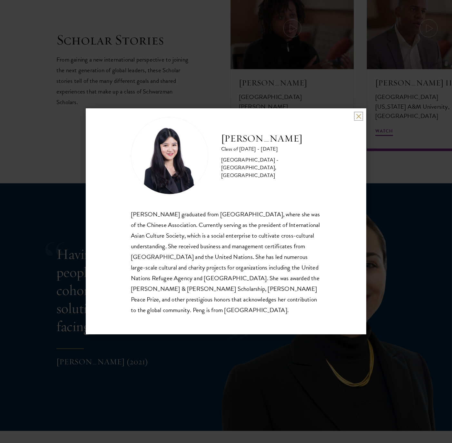
click at [357, 117] on button at bounding box center [358, 115] width 5 height 5
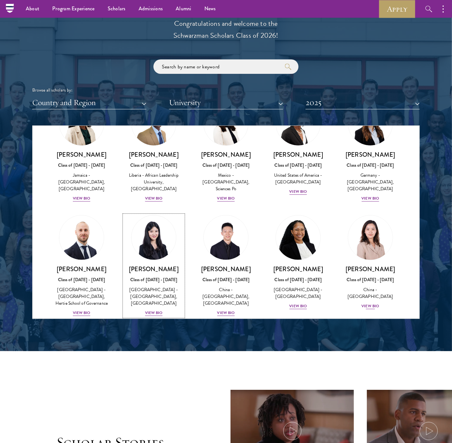
scroll to position [967, 0]
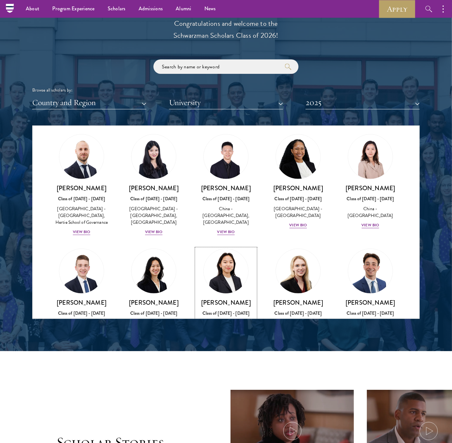
click at [225, 336] on div "View Bio" at bounding box center [226, 339] width 18 height 6
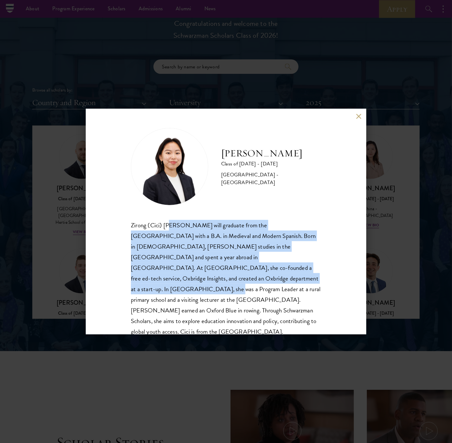
drag, startPoint x: 170, startPoint y: 237, endPoint x: 185, endPoint y: 285, distance: 50.9
click at [185, 285] on div "Zirong (Cici) Hong will graduate from the University of Oxford with a B.A. in M…" at bounding box center [226, 278] width 190 height 117
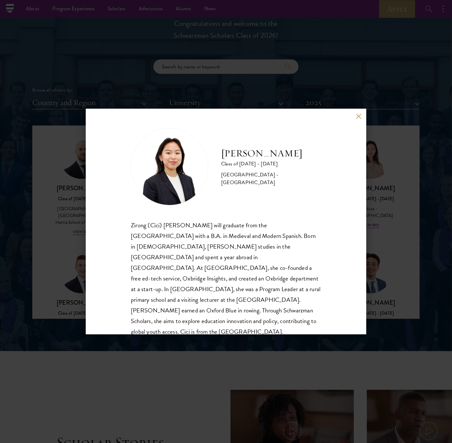
drag, startPoint x: 185, startPoint y: 285, endPoint x: 187, endPoint y: 314, distance: 29.1
click at [187, 314] on div "Zirong (Cici) Hong will graduate from the University of Oxford with a B.A. in M…" at bounding box center [226, 278] width 190 height 117
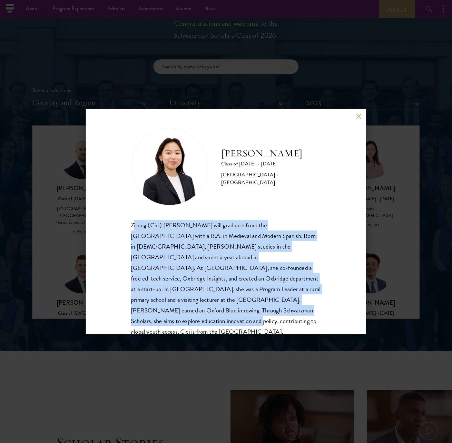
drag, startPoint x: 204, startPoint y: 306, endPoint x: 133, endPoint y: 215, distance: 116.4
click at [133, 215] on div "Zirong Hong Class of 2024 - 2025 United Kingdom - University of Oxford Zirong (…" at bounding box center [226, 232] width 190 height 209
drag, startPoint x: 133, startPoint y: 215, endPoint x: 138, endPoint y: 256, distance: 41.3
click at [138, 256] on div "Zirong (Cici) Hong will graduate from the University of Oxford with a B.A. in M…" at bounding box center [226, 278] width 190 height 117
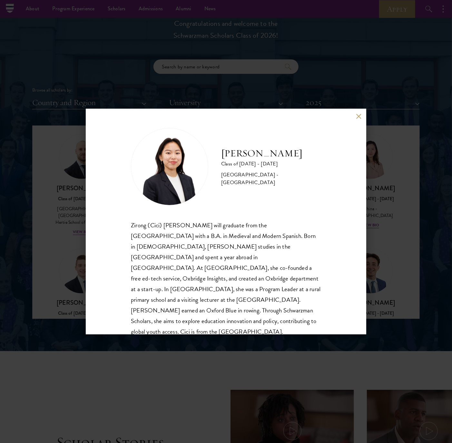
click at [139, 238] on div "Zirong (Cici) Hong will graduate from the University of Oxford with a B.A. in M…" at bounding box center [226, 278] width 190 height 117
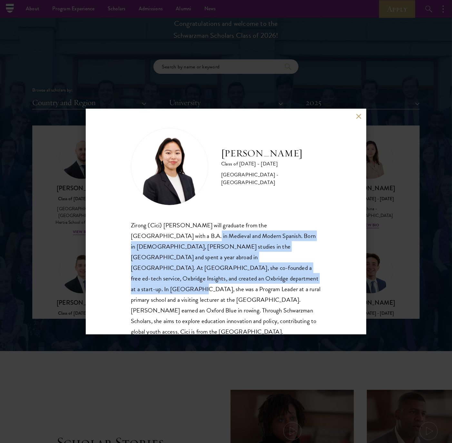
drag, startPoint x: 156, startPoint y: 272, endPoint x: 157, endPoint y: 280, distance: 8.8
click at [157, 280] on div "Zirong (Cici) Hong will graduate from the University of Oxford with a B.A. in M…" at bounding box center [226, 278] width 190 height 117
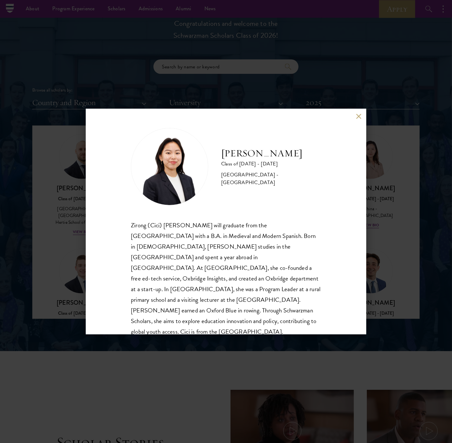
drag, startPoint x: 157, startPoint y: 280, endPoint x: 165, endPoint y: 309, distance: 29.5
click at [165, 309] on div "Zirong (Cici) Hong will graduate from the University of Oxford with a B.A. in M…" at bounding box center [226, 278] width 190 height 117
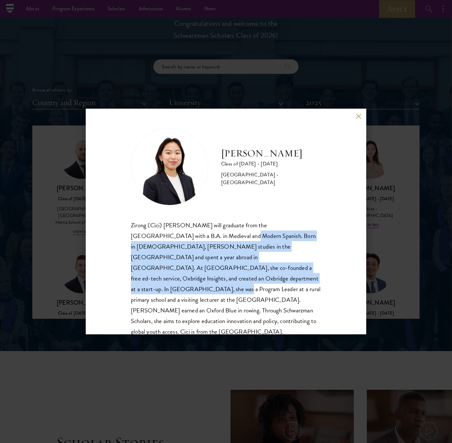
drag, startPoint x: 187, startPoint y: 235, endPoint x: 193, endPoint y: 279, distance: 44.8
click at [193, 279] on div "Zirong (Cici) Hong will graduate from the University of Oxford with a B.A. in M…" at bounding box center [226, 278] width 190 height 117
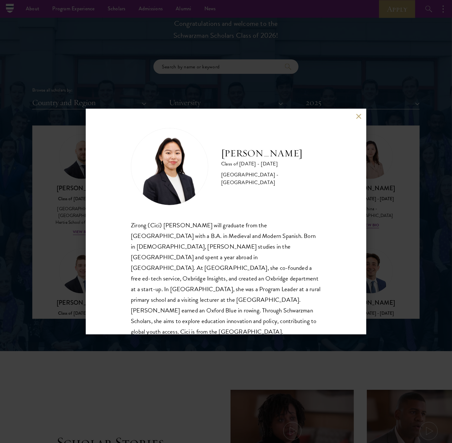
drag, startPoint x: 193, startPoint y: 280, endPoint x: 187, endPoint y: 296, distance: 17.1
click at [189, 298] on div "Zirong (Cici) Hong will graduate from the University of Oxford with a B.A. in M…" at bounding box center [226, 278] width 190 height 117
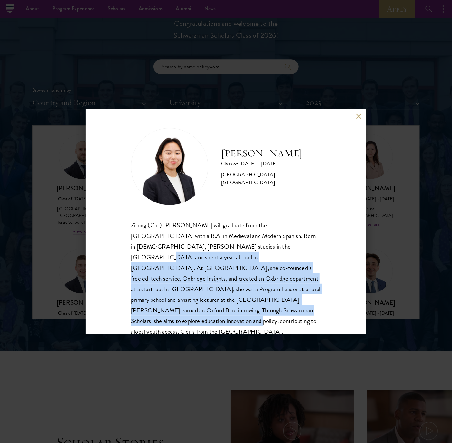
drag, startPoint x: 208, startPoint y: 247, endPoint x: 212, endPoint y: 306, distance: 60.1
click at [212, 306] on div "Zirong (Cici) Hong will graduate from the University of Oxford with a B.A. in M…" at bounding box center [226, 278] width 190 height 117
click at [210, 306] on div "Zirong (Cici) Hong will graduate from the University of Oxford with a B.A. in M…" at bounding box center [226, 278] width 190 height 117
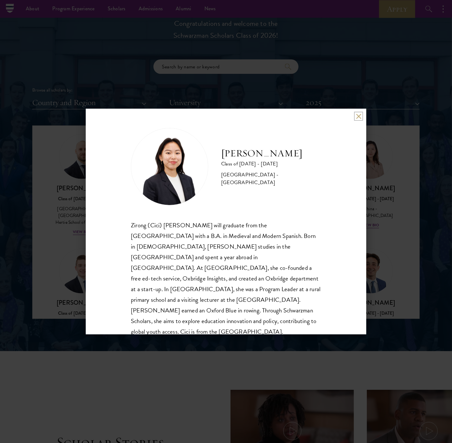
click at [358, 113] on button at bounding box center [358, 115] width 5 height 5
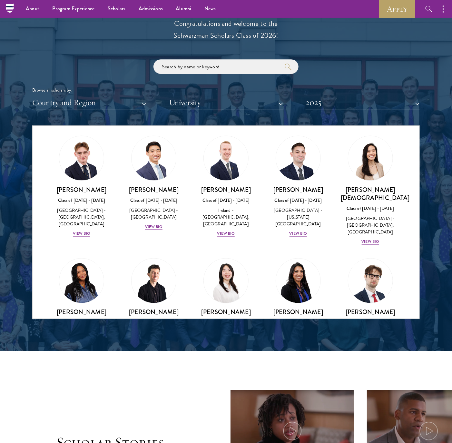
scroll to position [1127, 0]
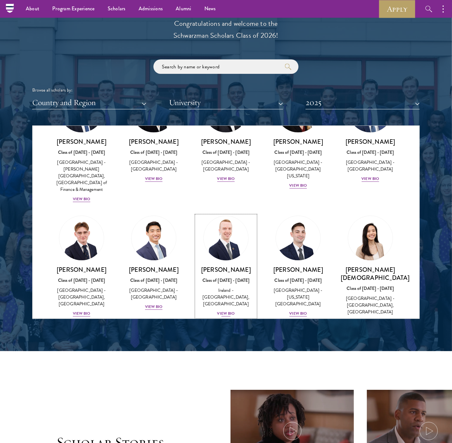
click at [227, 310] on div "View Bio" at bounding box center [226, 313] width 18 height 6
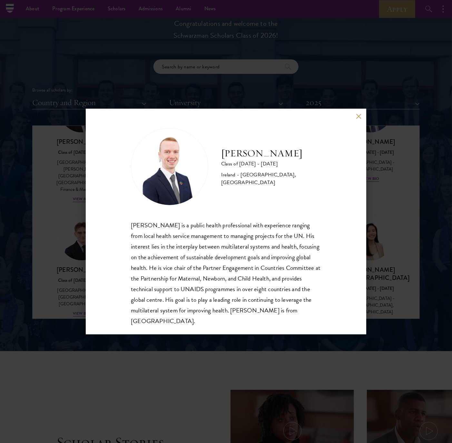
click at [43, 204] on div "Gareth Jones Class of 2024 - 2025 Ireland - University of Central Lancashire, U…" at bounding box center [226, 221] width 452 height 443
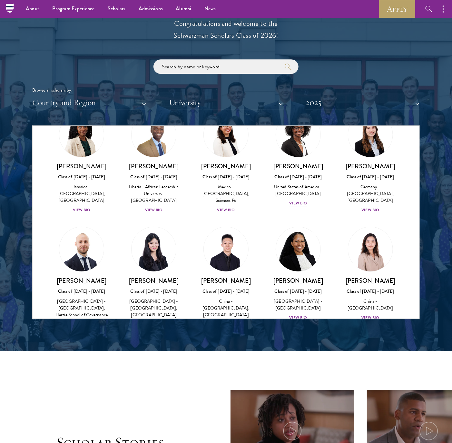
scroll to position [1114, 0]
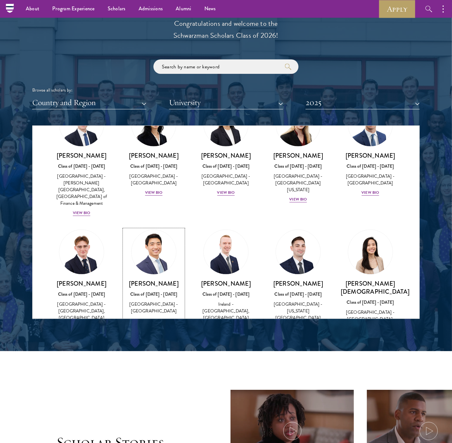
click at [155, 229] on link "Lawrence Jia Class of 2024 - 2025 United States of America - Harvard University…" at bounding box center [153, 276] width 59 height 95
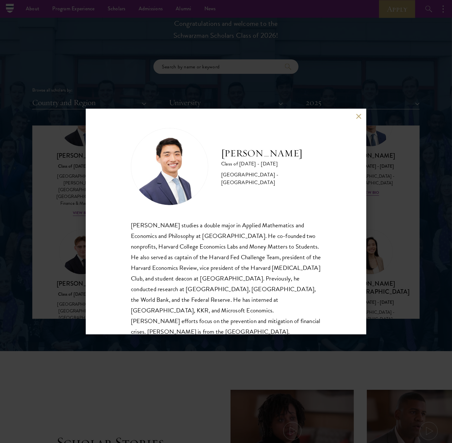
drag, startPoint x: 172, startPoint y: 227, endPoint x: 140, endPoint y: 243, distance: 36.2
click at [140, 243] on div "Lawrence Jia studies a double major in Applied Mathematics and Economics and Ph…" at bounding box center [226, 278] width 190 height 117
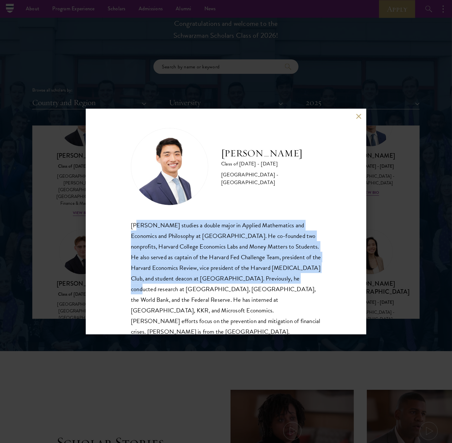
drag, startPoint x: 140, startPoint y: 218, endPoint x: 168, endPoint y: 290, distance: 78.0
click at [168, 290] on div "Lawrence Jia Class of 2024 - 2025 United States of America - Harvard University…" at bounding box center [226, 232] width 190 height 209
drag, startPoint x: 168, startPoint y: 290, endPoint x: 132, endPoint y: 262, distance: 45.6
click at [132, 262] on div "Lawrence Jia studies a double major in Applied Mathematics and Economics and Ph…" at bounding box center [226, 278] width 190 height 117
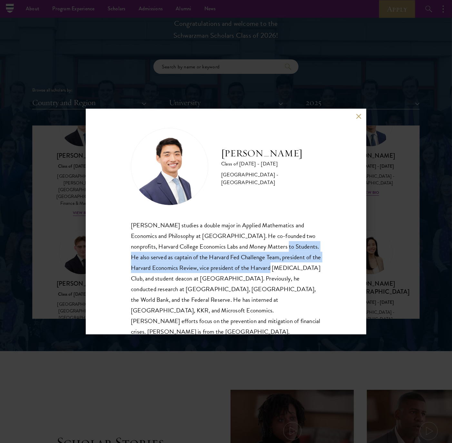
drag, startPoint x: 132, startPoint y: 262, endPoint x: 138, endPoint y: 277, distance: 16.3
click at [138, 277] on div "Lawrence Jia studies a double major in Applied Mathematics and Economics and Ph…" at bounding box center [226, 278] width 190 height 117
click at [138, 278] on div "Lawrence Jia studies a double major in Applied Mathematics and Economics and Ph…" at bounding box center [226, 278] width 190 height 117
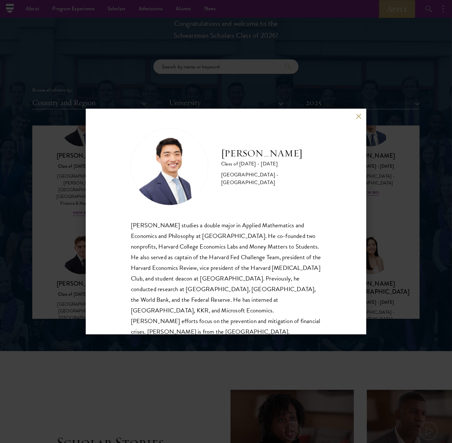
drag, startPoint x: 175, startPoint y: 170, endPoint x: 163, endPoint y: 170, distance: 12.2
click at [164, 170] on img at bounding box center [169, 166] width 77 height 77
click at [172, 167] on img at bounding box center [169, 166] width 77 height 77
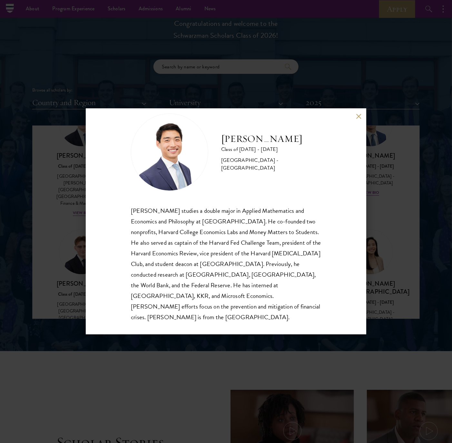
scroll to position [14, 0]
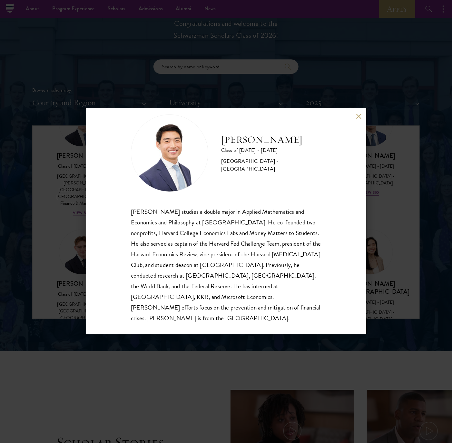
drag, startPoint x: 262, startPoint y: 247, endPoint x: 258, endPoint y: 247, distance: 3.5
click at [258, 247] on div "Lawrence Jia studies a double major in Applied Mathematics and Economics and Ph…" at bounding box center [226, 264] width 190 height 117
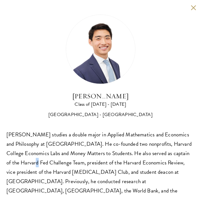
scroll to position [0, 0]
click at [113, 128] on div "Lawrence Jia Class of 2024 - 2025 United States of America - Harvard University…" at bounding box center [100, 119] width 188 height 209
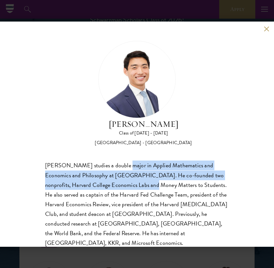
drag, startPoint x: 119, startPoint y: 178, endPoint x: 120, endPoint y: 183, distance: 5.5
click at [120, 183] on div "Lawrence Jia studies a double major in Applied Mathematics and Economics and Ph…" at bounding box center [137, 214] width 184 height 107
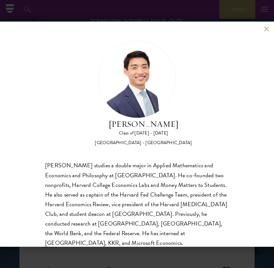
drag, startPoint x: 120, startPoint y: 183, endPoint x: 119, endPoint y: 195, distance: 11.3
click at [120, 194] on div "Lawrence Jia studies a double major in Applied Mathematics and Economics and Ph…" at bounding box center [137, 214] width 184 height 107
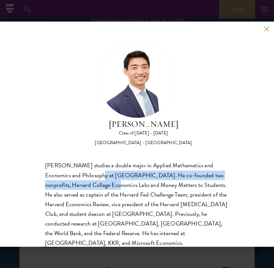
drag, startPoint x: 80, startPoint y: 177, endPoint x: 82, endPoint y: 186, distance: 8.8
click at [82, 186] on div "Lawrence Jia studies a double major in Applied Mathematics and Economics and Ph…" at bounding box center [137, 214] width 184 height 107
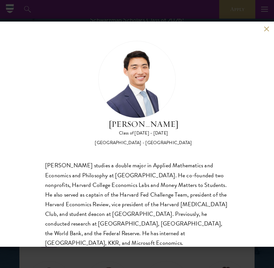
drag, startPoint x: 82, startPoint y: 186, endPoint x: 86, endPoint y: 191, distance: 6.6
click at [86, 191] on div "Lawrence Jia studies a double major in Applied Mathematics and Economics and Ph…" at bounding box center [137, 214] width 184 height 107
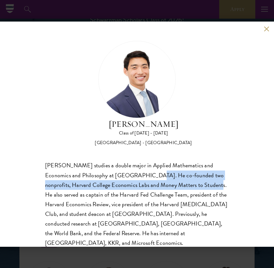
drag, startPoint x: 126, startPoint y: 176, endPoint x: 180, endPoint y: 187, distance: 55.1
click at [180, 187] on div "Lawrence Jia studies a double major in Applied Mathematics and Economics and Ph…" at bounding box center [137, 214] width 184 height 107
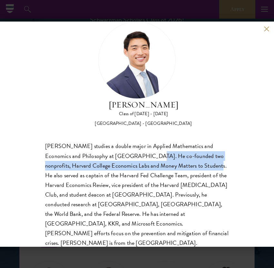
scroll to position [30, 0]
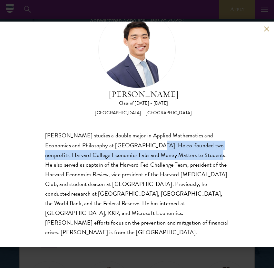
click at [184, 178] on div "Lawrence Jia studies a double major in Applied Mathematics and Economics and Ph…" at bounding box center [137, 184] width 184 height 107
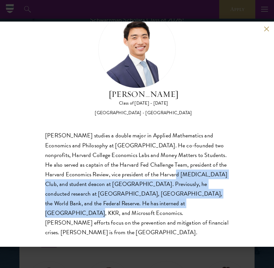
drag, startPoint x: 162, startPoint y: 171, endPoint x: 163, endPoint y: 202, distance: 31.6
click at [163, 202] on div "Lawrence Jia studies a double major in Applied Mathematics and Economics and Ph…" at bounding box center [137, 184] width 184 height 107
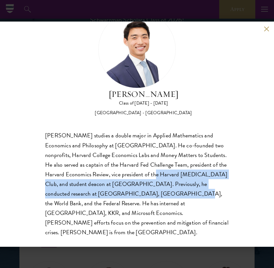
drag, startPoint x: 143, startPoint y: 177, endPoint x: 147, endPoint y: 194, distance: 17.7
click at [147, 194] on div "Lawrence Jia studies a double major in Applied Mathematics and Economics and Ph…" at bounding box center [137, 184] width 184 height 107
drag, startPoint x: 147, startPoint y: 194, endPoint x: 152, endPoint y: 196, distance: 4.8
click at [153, 197] on div "Lawrence Jia studies a double major in Applied Mathematics and Economics and Ph…" at bounding box center [137, 184] width 184 height 107
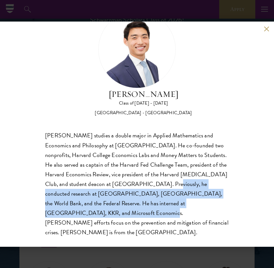
drag, startPoint x: 152, startPoint y: 183, endPoint x: 73, endPoint y: 211, distance: 84.2
click at [73, 211] on div "Lawrence Jia studies a double major in Applied Mathematics and Economics and Ph…" at bounding box center [137, 184] width 184 height 107
drag, startPoint x: 73, startPoint y: 211, endPoint x: 51, endPoint y: 199, distance: 24.6
click at [51, 199] on div "Lawrence Jia studies a double major in Applied Mathematics and Economics and Ph…" at bounding box center [137, 184] width 184 height 107
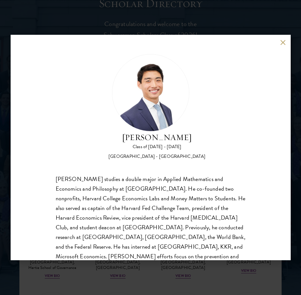
scroll to position [1114, 0]
click at [285, 41] on button at bounding box center [283, 42] width 5 height 5
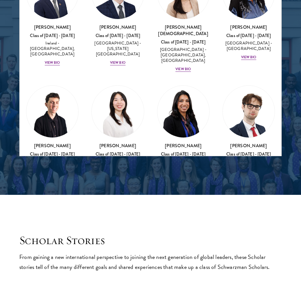
scroll to position [1501, 0]
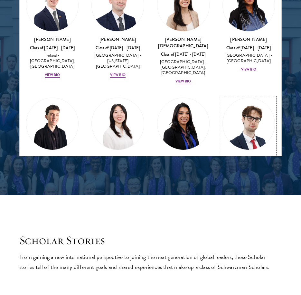
click at [243, 196] on div "View Bio" at bounding box center [248, 198] width 15 height 5
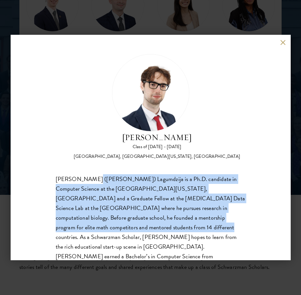
drag, startPoint x: 87, startPoint y: 181, endPoint x: 87, endPoint y: 224, distance: 42.9
click at [87, 224] on div "Zlatko-Salko (Salko) Lagumdzija is a Ph.D. candidate in Computer Science at the…" at bounding box center [151, 222] width 190 height 97
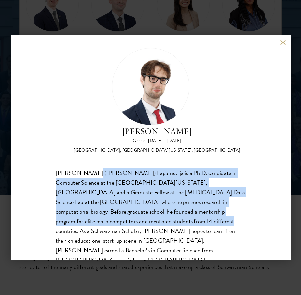
scroll to position [11, 0]
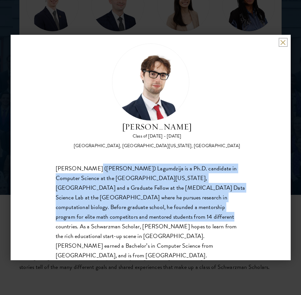
click at [284, 43] on button at bounding box center [283, 42] width 5 height 5
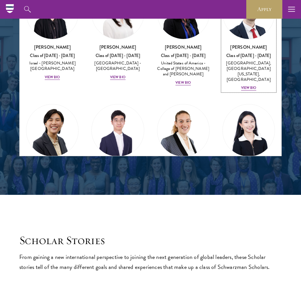
scroll to position [1627, 0]
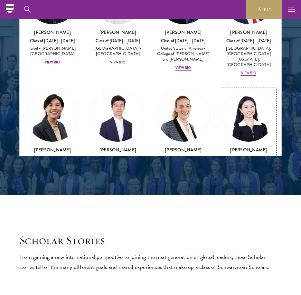
click at [248, 183] on div "View Bio" at bounding box center [248, 185] width 15 height 5
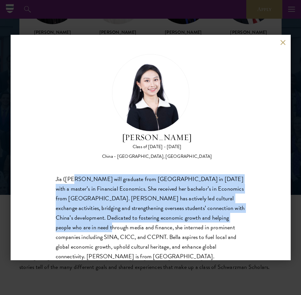
drag, startPoint x: 73, startPoint y: 184, endPoint x: 75, endPoint y: 227, distance: 43.5
click at [75, 228] on div "Jia (Bella) Li will graduate from University of Oxford in 2024 with a master’s …" at bounding box center [151, 217] width 190 height 87
drag, startPoint x: 75, startPoint y: 227, endPoint x: 46, endPoint y: 211, distance: 33.6
click at [46, 211] on div "Jia Li Class of 2024 - 2025 China - Vanderbilt University, University of Oxford…" at bounding box center [151, 148] width 280 height 226
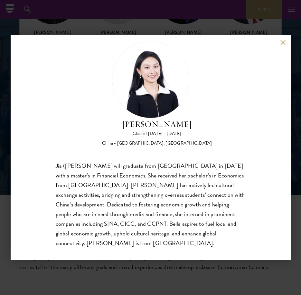
scroll to position [20, 0]
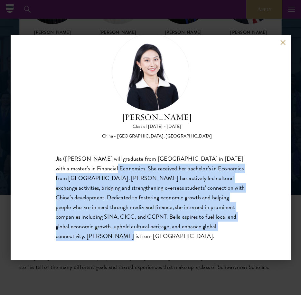
drag, startPoint x: 83, startPoint y: 172, endPoint x: 92, endPoint y: 235, distance: 62.8
click at [92, 235] on div "Jia (Bella) Li will graduate from University of Oxford in 2024 with a master’s …" at bounding box center [151, 197] width 190 height 87
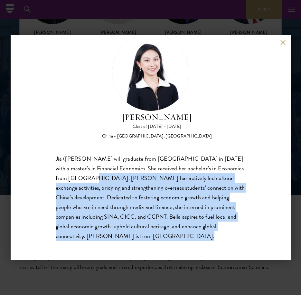
drag, startPoint x: 92, startPoint y: 235, endPoint x: 60, endPoint y: 177, distance: 66.5
click at [60, 177] on div "Jia (Bella) Li will graduate from University of Oxford in 2024 with a master’s …" at bounding box center [151, 197] width 190 height 87
drag, startPoint x: 60, startPoint y: 177, endPoint x: 54, endPoint y: 181, distance: 6.9
click at [55, 181] on div "Jia Li Class of 2024 - 2025 China - Vanderbilt University, University of Oxford…" at bounding box center [151, 148] width 280 height 226
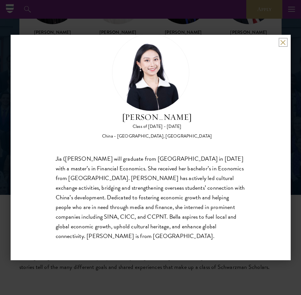
click at [285, 44] on button at bounding box center [283, 42] width 5 height 5
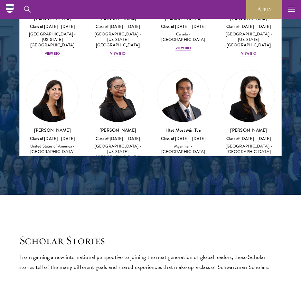
scroll to position [2163, 0]
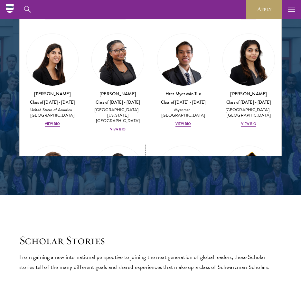
click at [111, 234] on div "View Bio" at bounding box center [117, 236] width 15 height 5
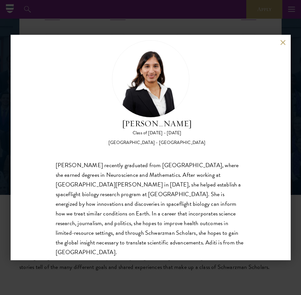
scroll to position [20, 0]
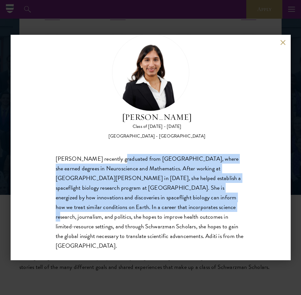
drag, startPoint x: 113, startPoint y: 158, endPoint x: 170, endPoint y: 203, distance: 72.9
click at [166, 206] on div "Aditi Nayak recently graduated from Amherst College, where she earned degrees i…" at bounding box center [151, 202] width 190 height 97
click at [279, 42] on div "Aditi Nayak Class of 2024 - 2025 United States of America - Amherst College Adi…" at bounding box center [151, 148] width 280 height 226
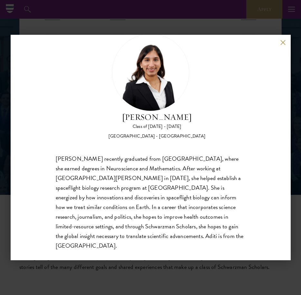
click at [278, 42] on div "Aditi Nayak Class of 2024 - 2025 United States of America - Amherst College Adi…" at bounding box center [151, 148] width 280 height 226
click at [281, 41] on button at bounding box center [283, 42] width 5 height 5
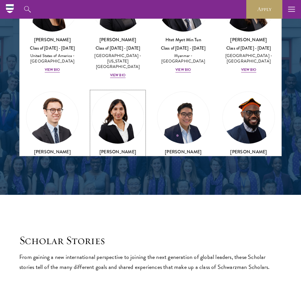
scroll to position [2271, 0]
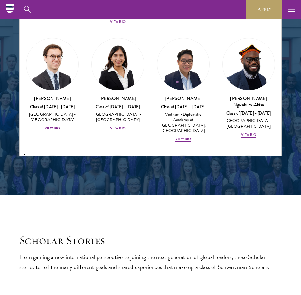
click at [52, 243] on div "View Bio" at bounding box center [52, 245] width 15 height 5
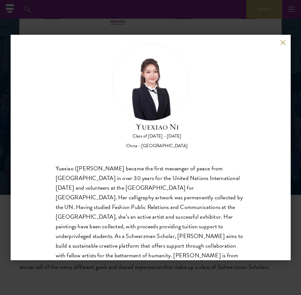
scroll to position [11, 0]
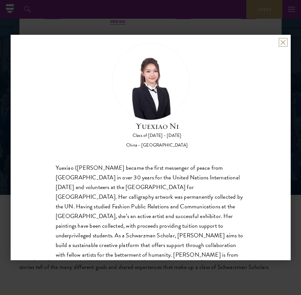
click at [283, 42] on button at bounding box center [283, 42] width 5 height 5
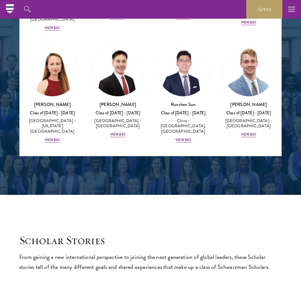
scroll to position [3238, 0]
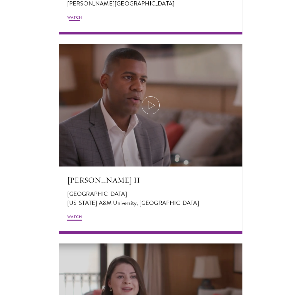
scroll to position [1424, 0]
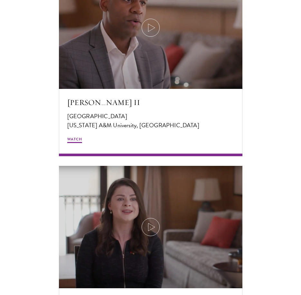
click at [266, 161] on div "Jada Hawkins United States of America Barnard College Watch Kevin Ferguson II U…" at bounding box center [150, 61] width 263 height 589
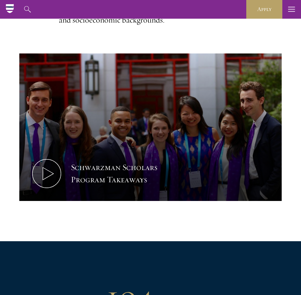
scroll to position [0, 0]
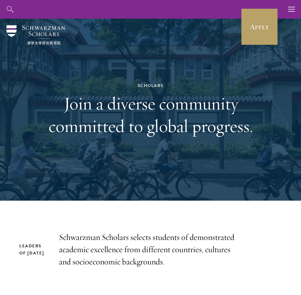
click at [257, 170] on div "Scholars Join a diverse community committed to global progress." at bounding box center [151, 110] width 222 height 132
click at [127, 67] on div "Scholars Join a diverse community committed to global progress." at bounding box center [151, 110] width 222 height 132
click at [129, 129] on h1 "Join a diverse community committed to global progress." at bounding box center [151, 114] width 222 height 45
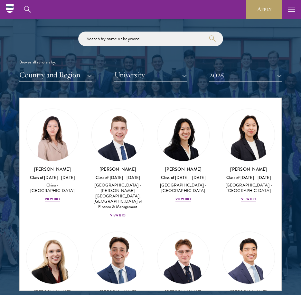
scroll to position [1304, 0]
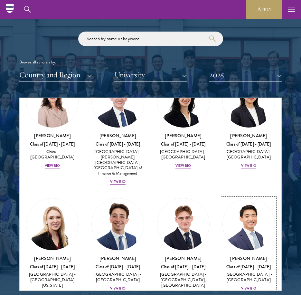
click at [245, 286] on div "View Bio" at bounding box center [248, 288] width 15 height 5
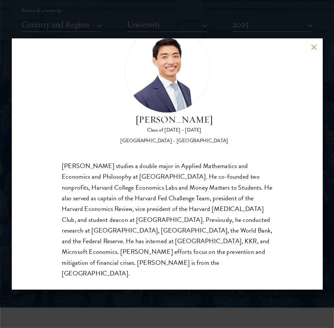
scroll to position [806, 0]
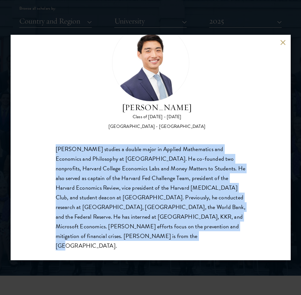
drag, startPoint x: 51, startPoint y: 147, endPoint x: 101, endPoint y: 244, distance: 108.9
click at [101, 244] on div "Lawrence Jia Class of 2024 - 2025 United States of America - Harvard University…" at bounding box center [151, 148] width 280 height 226
copy div "Lawrence Jia studies a double major in Applied Mathematics and Economics and Ph…"
click at [146, 198] on div "Lawrence Jia studies a double major in Applied Mathematics and Economics and Ph…" at bounding box center [151, 197] width 190 height 107
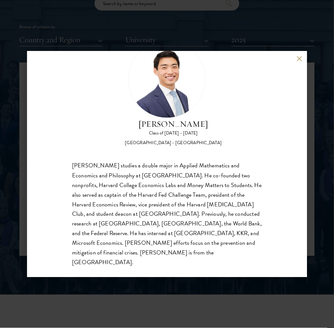
scroll to position [30, 0]
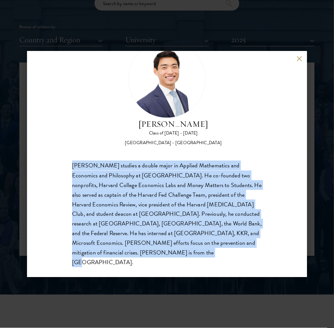
drag, startPoint x: 70, startPoint y: 165, endPoint x: 139, endPoint y: 259, distance: 116.5
click at [139, 259] on div "Lawrence Jia Class of 2024 - 2025 United States of America - Harvard University…" at bounding box center [167, 164] width 280 height 226
copy div "Lawrence Jia studies a double major in Applied Mathematics and Economics and Ph…"
drag, startPoint x: 299, startPoint y: 59, endPoint x: 293, endPoint y: 89, distance: 31.3
click at [299, 59] on button at bounding box center [299, 58] width 5 height 5
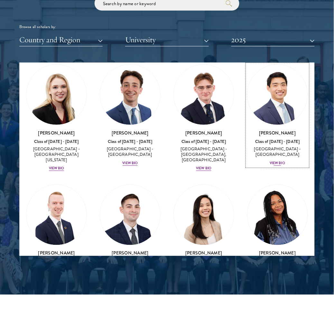
scroll to position [1507, 0]
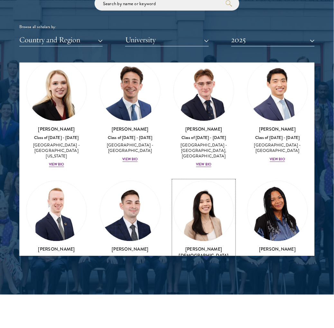
click at [199, 289] on div "View Bio" at bounding box center [204, 291] width 15 height 5
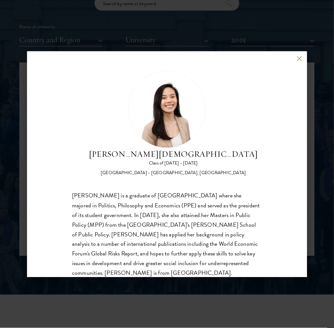
scroll to position [20, 0]
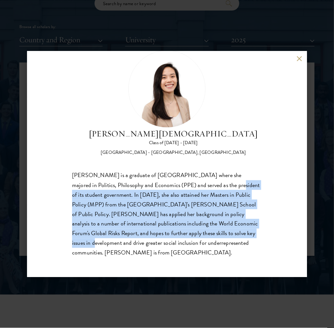
drag, startPoint x: 207, startPoint y: 185, endPoint x: 226, endPoint y: 233, distance: 52.1
click at [226, 233] on div "Rachel Juay is a graduate of Yale-NUS College where she majored in Politics, Ph…" at bounding box center [167, 213] width 190 height 87
drag, startPoint x: 226, startPoint y: 233, endPoint x: 157, endPoint y: 224, distance: 69.0
click at [157, 224] on div "Rachel Juay is a graduate of Yale-NUS College where she majored in Politics, Ph…" at bounding box center [167, 213] width 190 height 87
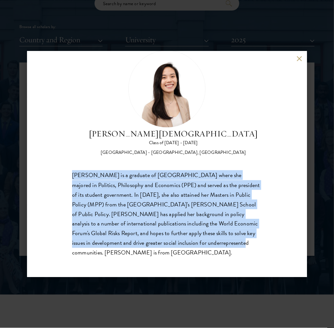
drag, startPoint x: 63, startPoint y: 179, endPoint x: 230, endPoint y: 238, distance: 177.8
click at [225, 241] on div "Rachel Juay Class of 2024 - 2025 Singapore - Yale-NUS College, National Univers…" at bounding box center [167, 164] width 280 height 226
click at [301, 56] on button at bounding box center [299, 58] width 5 height 5
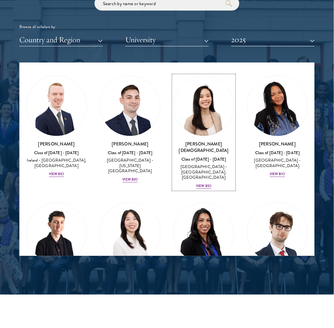
scroll to position [1626, 0]
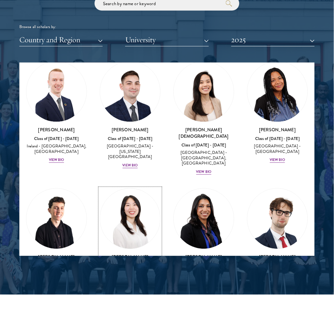
click at [133, 285] on div "View Bio" at bounding box center [130, 287] width 15 height 5
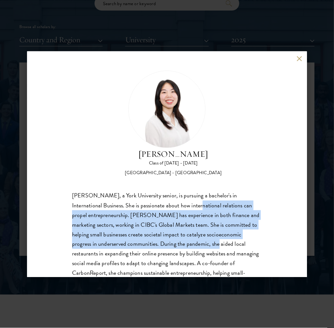
drag, startPoint x: 194, startPoint y: 236, endPoint x: 208, endPoint y: 247, distance: 18.3
click at [208, 247] on div "Tiffany Kwan, a York University senior, is pursuing a bachelor's in Internation…" at bounding box center [167, 243] width 190 height 107
drag, startPoint x: 208, startPoint y: 247, endPoint x: 168, endPoint y: 241, distance: 41.2
click at [157, 245] on div "Tiffany Kwan, a York University senior, is pursuing a bachelor's in Internation…" at bounding box center [167, 243] width 190 height 107
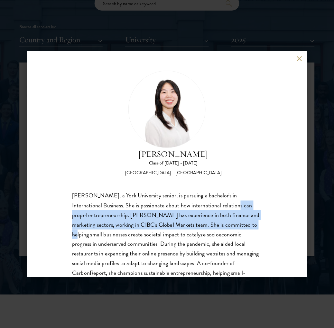
drag, startPoint x: 209, startPoint y: 207, endPoint x: 235, endPoint y: 229, distance: 33.6
click at [235, 229] on div "Tiffany Kwan, a York University senior, is pursuing a bachelor's in Internation…" at bounding box center [167, 243] width 190 height 107
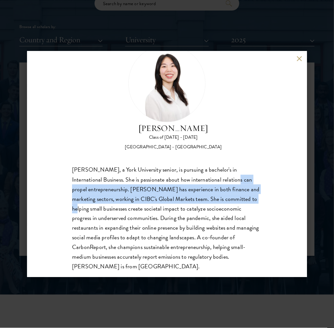
scroll to position [40, 0]
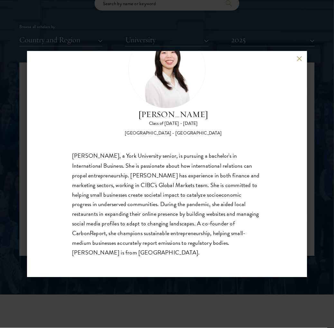
click at [140, 224] on div "Tiffany Kwan, a York University senior, is pursuing a bachelor's in Internation…" at bounding box center [167, 204] width 190 height 107
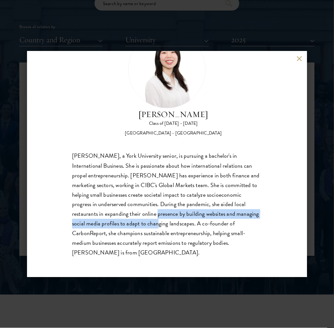
drag, startPoint x: 143, startPoint y: 210, endPoint x: 144, endPoint y: 221, distance: 11.3
click at [144, 221] on div "Tiffany Kwan, a York University senior, is pursuing a bachelor's in Internation…" at bounding box center [167, 204] width 190 height 107
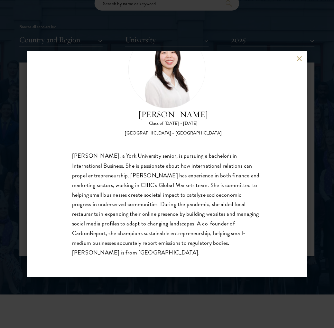
click at [138, 208] on div "Tiffany Kwan, a York University senior, is pursuing a bachelor's in Internation…" at bounding box center [167, 204] width 190 height 107
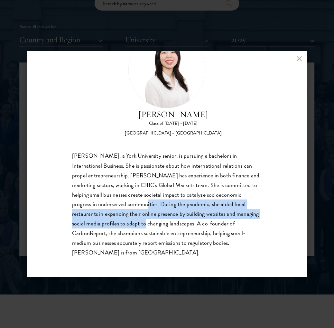
drag, startPoint x: 134, startPoint y: 201, endPoint x: 133, endPoint y: 221, distance: 20.6
click at [133, 221] on div "Tiffany Kwan, a York University senior, is pursuing a bachelor's in Internation…" at bounding box center [167, 204] width 190 height 107
drag, startPoint x: 133, startPoint y: 221, endPoint x: 101, endPoint y: 226, distance: 32.3
click at [101, 226] on div "Tiffany Kwan, a York University senior, is pursuing a bachelor's in Internation…" at bounding box center [167, 204] width 190 height 107
click at [302, 59] on button at bounding box center [299, 58] width 5 height 5
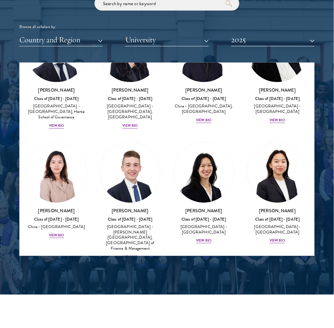
scroll to position [1328, 0]
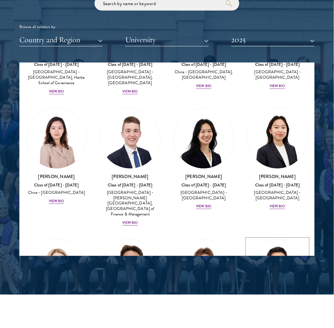
click at [280, 321] on div "[GEOGRAPHIC_DATA] - [GEOGRAPHIC_DATA]" at bounding box center [277, 326] width 61 height 11
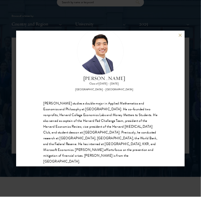
scroll to position [30, 0]
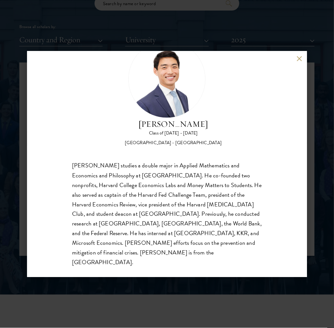
click at [237, 143] on div "Lawrence Jia Class of 2024 - 2025 United States of America - Harvard University" at bounding box center [167, 94] width 190 height 106
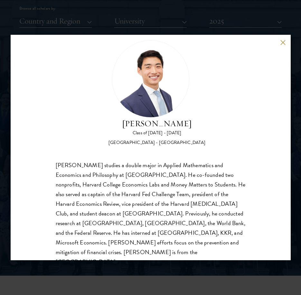
scroll to position [15, 0]
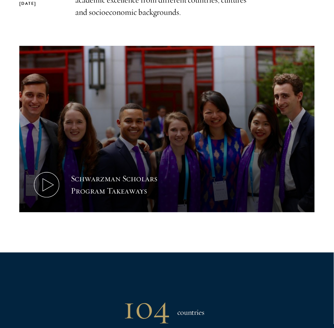
scroll to position [477, 0]
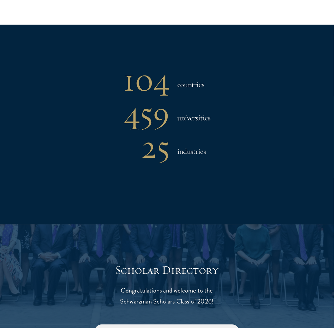
click at [208, 89] on h3 "countries" at bounding box center [190, 77] width 41 height 34
